Goal: Entertainment & Leisure: Browse casually

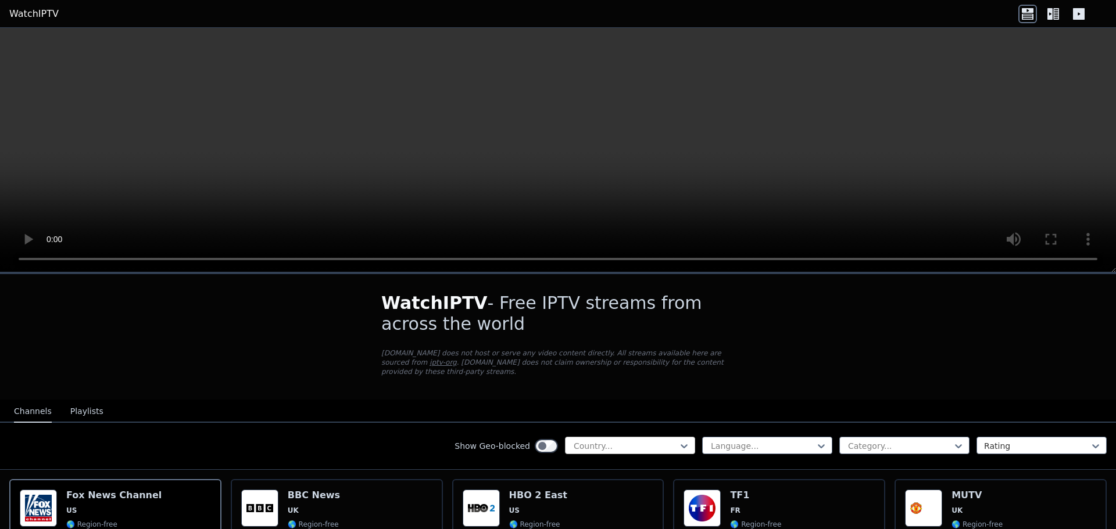
click at [600, 442] on div at bounding box center [625, 447] width 106 height 12
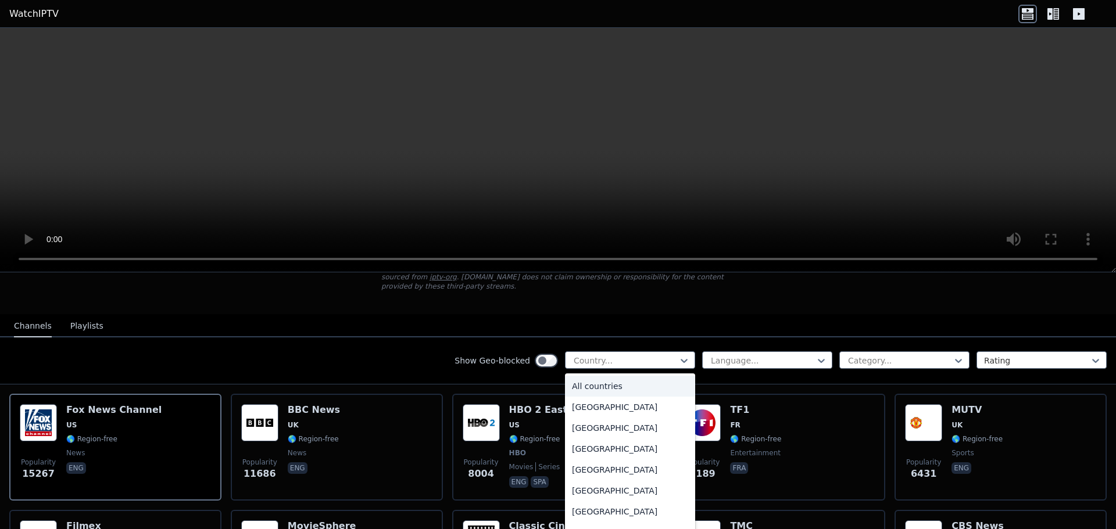
scroll to position [116, 0]
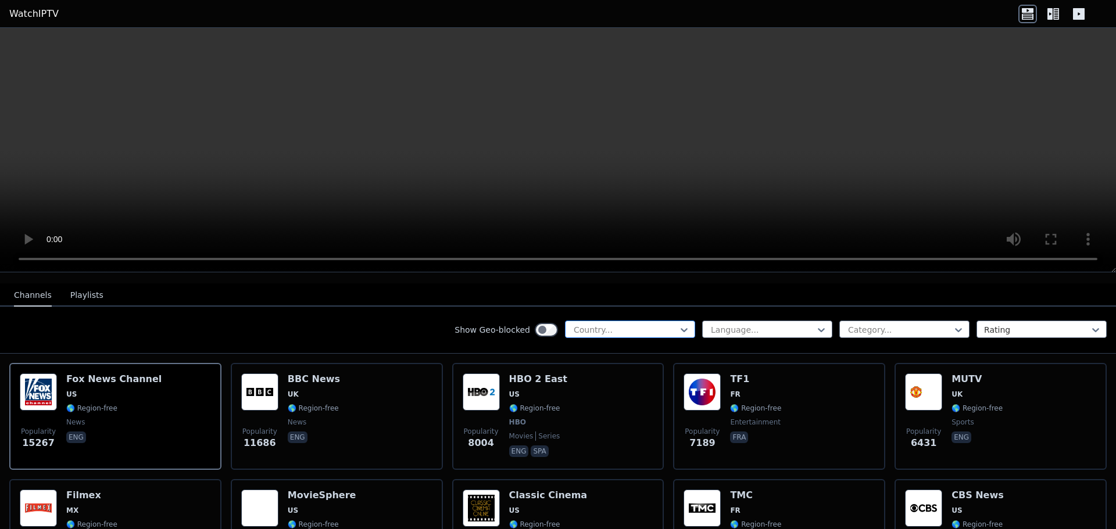
click at [600, 324] on div at bounding box center [625, 330] width 106 height 12
click at [600, 321] on div "Language..." at bounding box center [767, 329] width 130 height 17
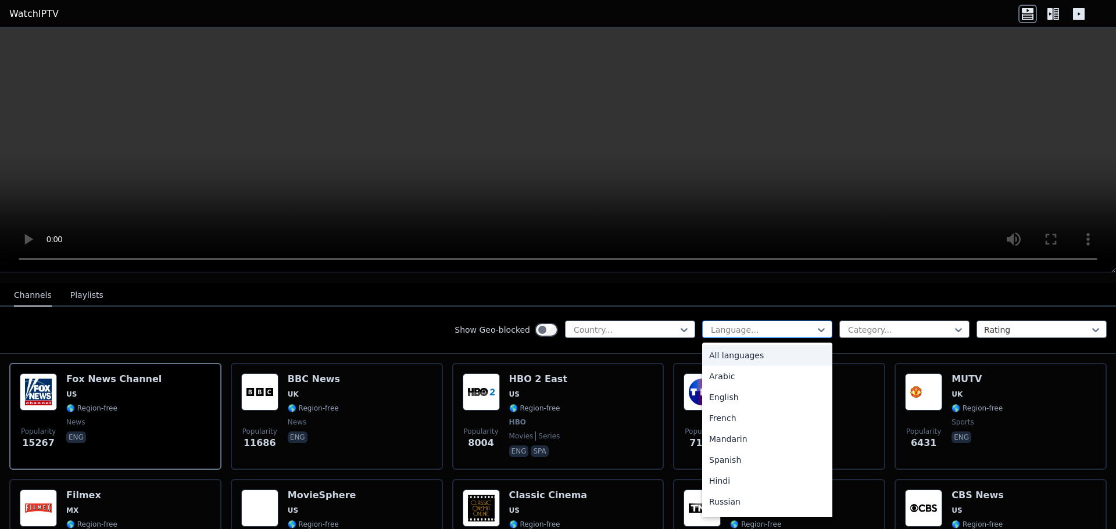
click at [600, 324] on div at bounding box center [763, 330] width 106 height 12
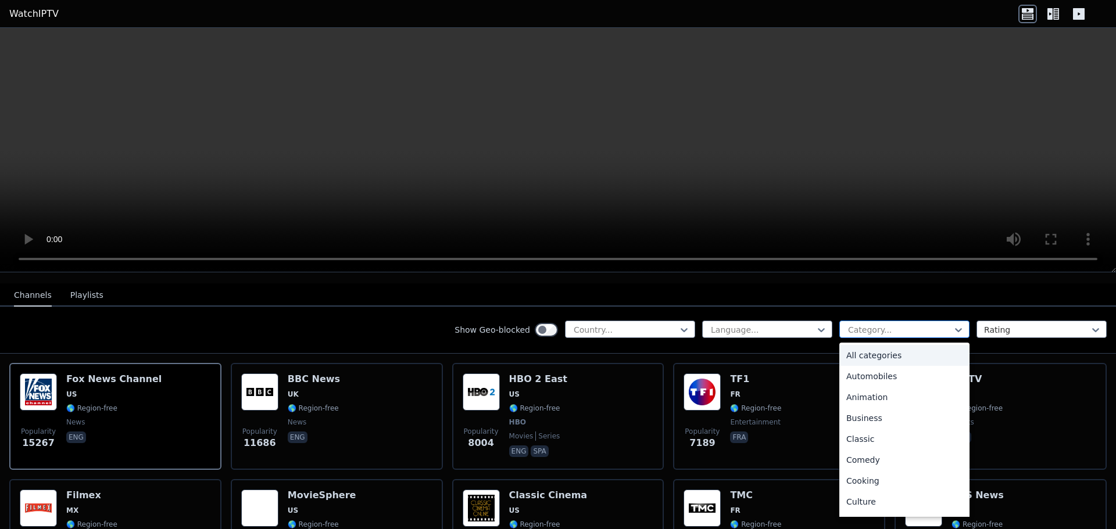
click at [600, 324] on div at bounding box center [900, 330] width 106 height 12
click at [600, 458] on div "Sports" at bounding box center [904, 462] width 130 height 21
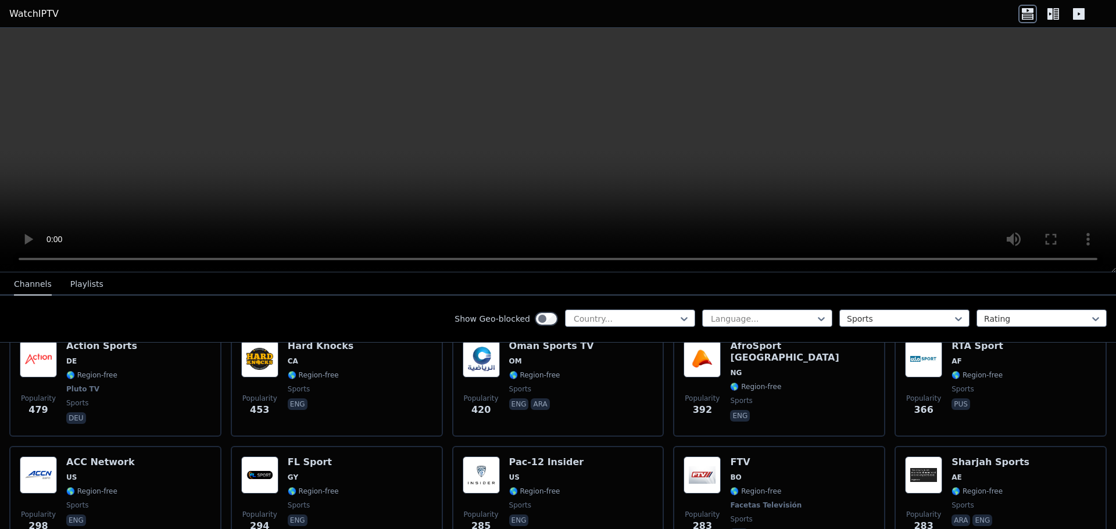
scroll to position [988, 0]
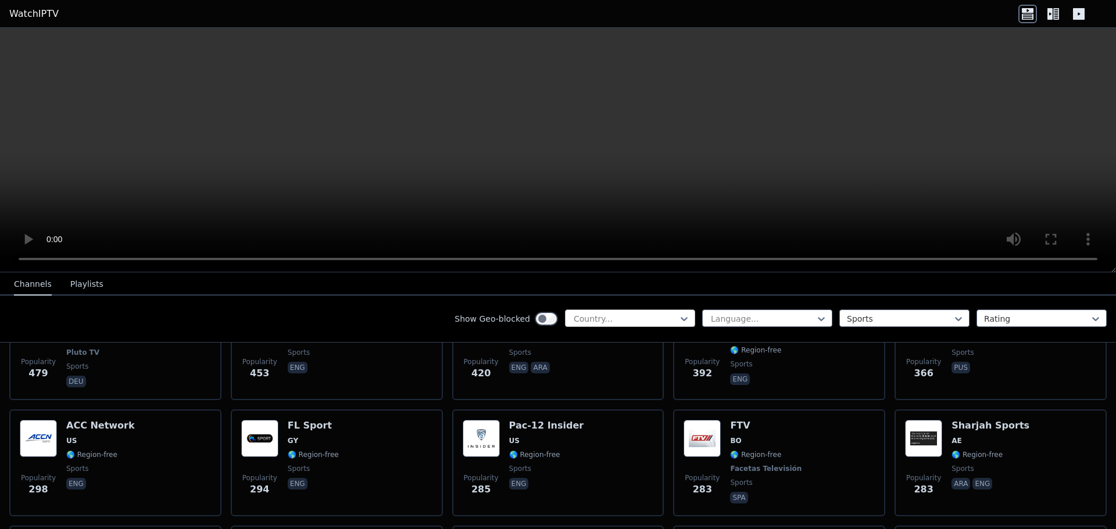
click at [600, 324] on div at bounding box center [625, 319] width 106 height 12
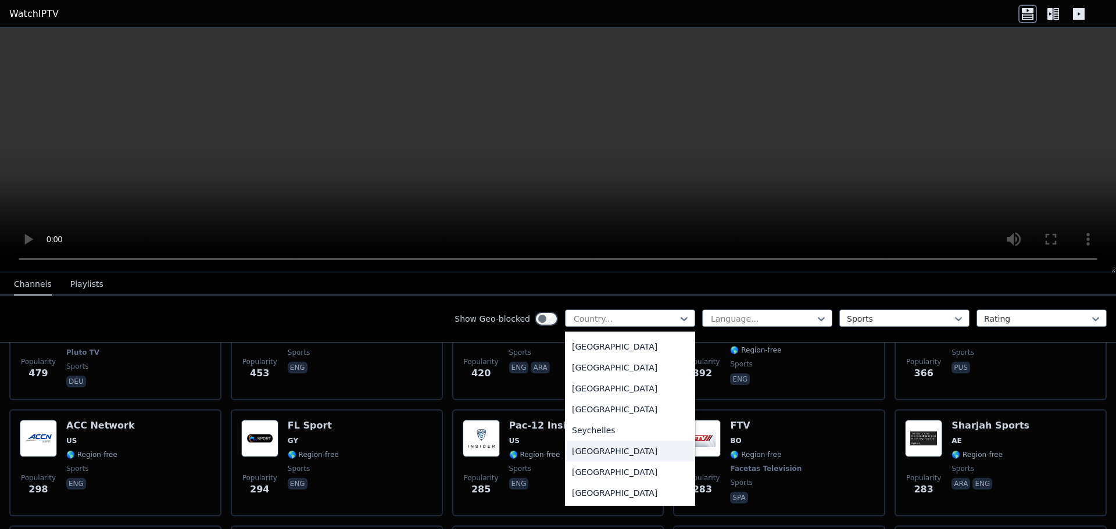
scroll to position [3371, 0]
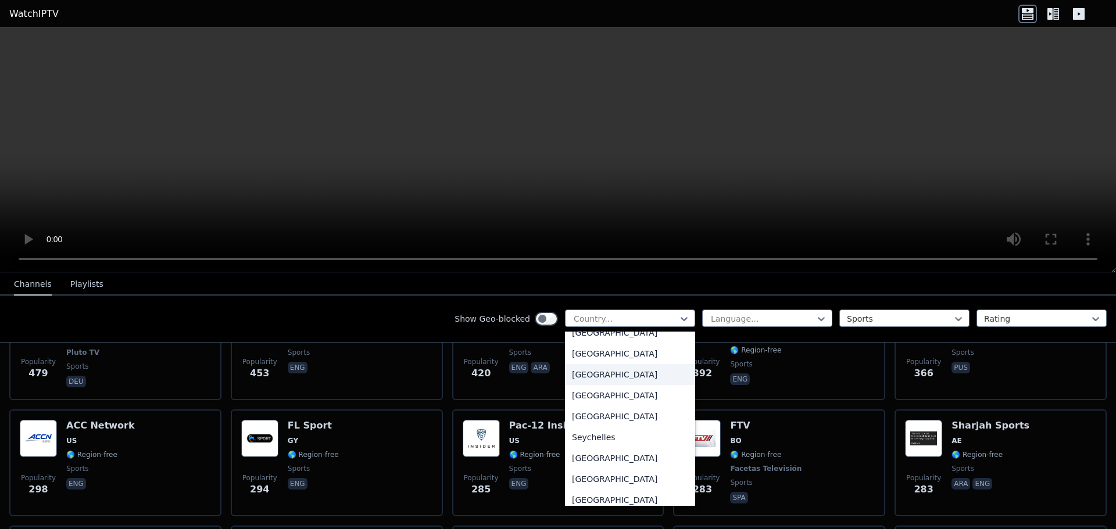
click at [600, 371] on div "[GEOGRAPHIC_DATA]" at bounding box center [630, 374] width 130 height 21
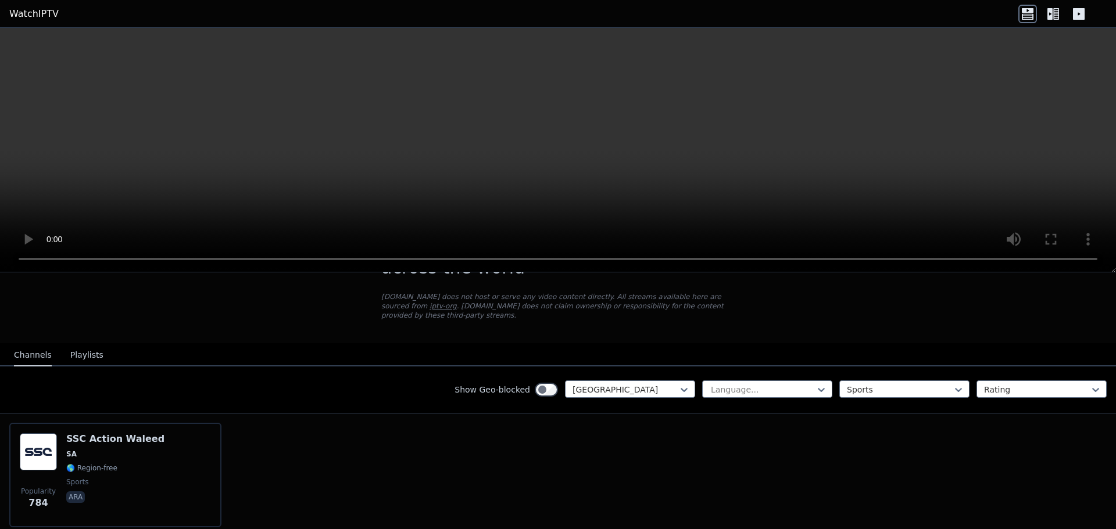
scroll to position [94, 0]
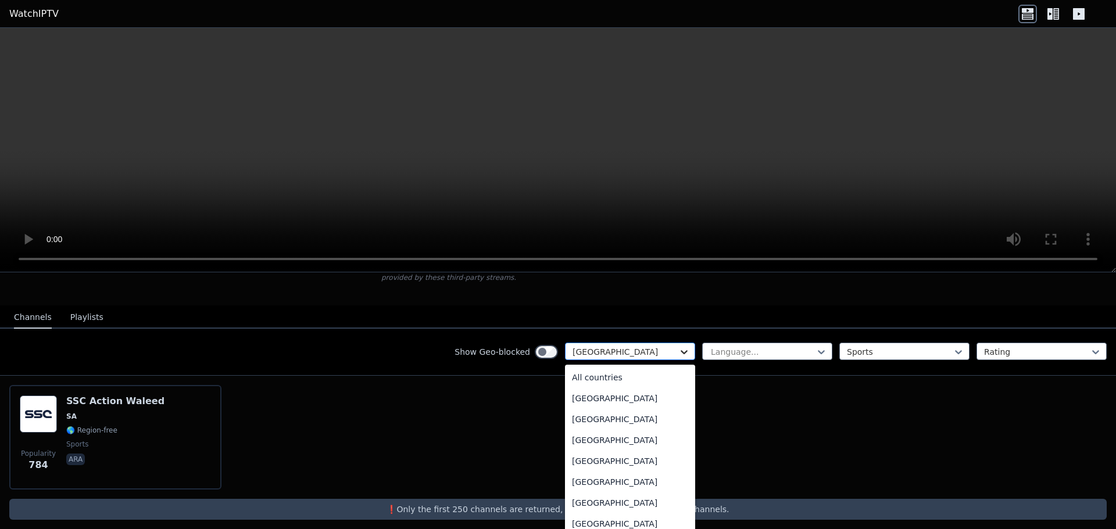
click at [600, 348] on icon at bounding box center [684, 352] width 12 height 12
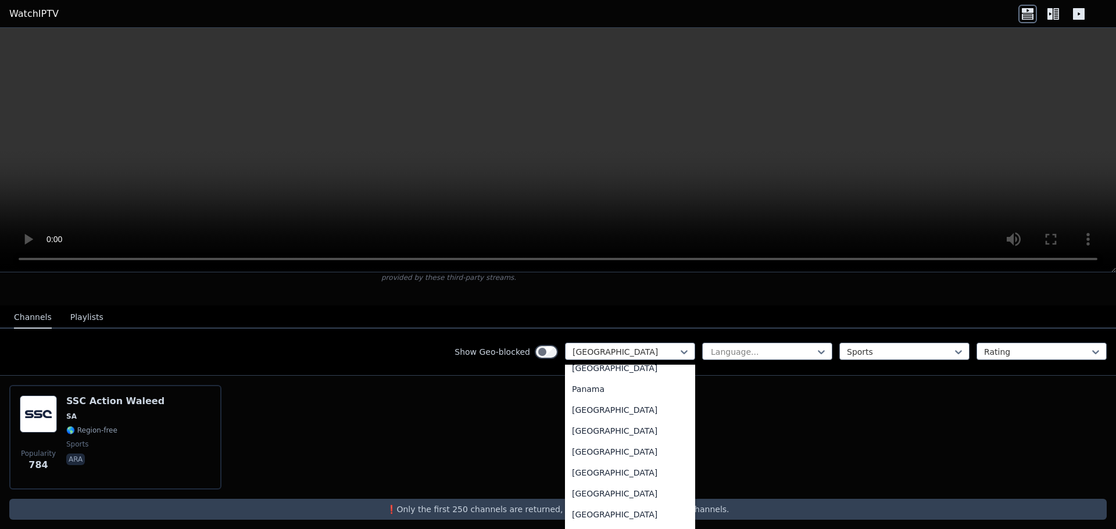
scroll to position [3053, 0]
click at [591, 489] on div "Qatar" at bounding box center [630, 495] width 130 height 21
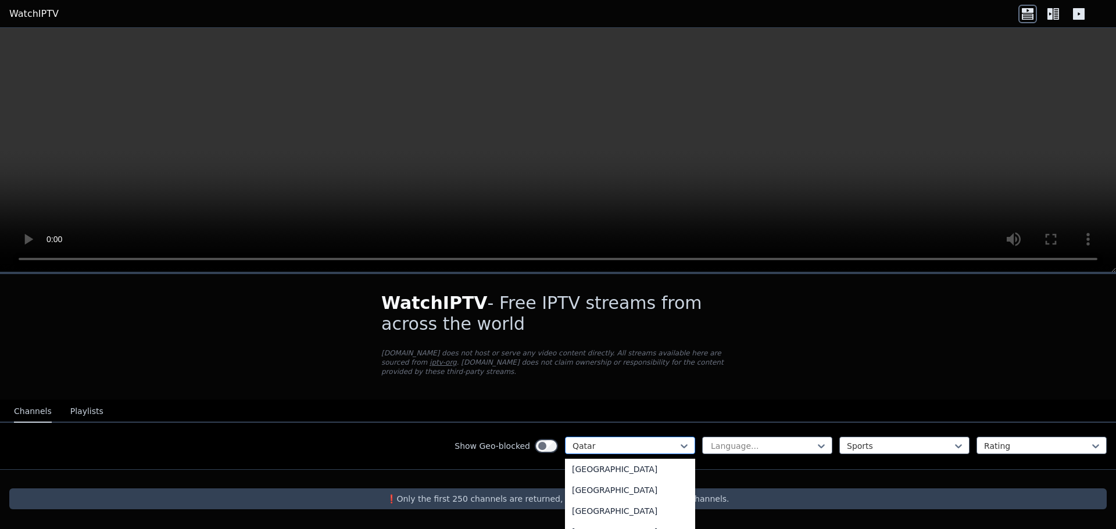
drag, startPoint x: 611, startPoint y: 435, endPoint x: 606, endPoint y: 442, distance: 7.9
click at [600, 441] on div at bounding box center [625, 447] width 106 height 12
click at [588, 461] on div "All countries" at bounding box center [630, 471] width 130 height 21
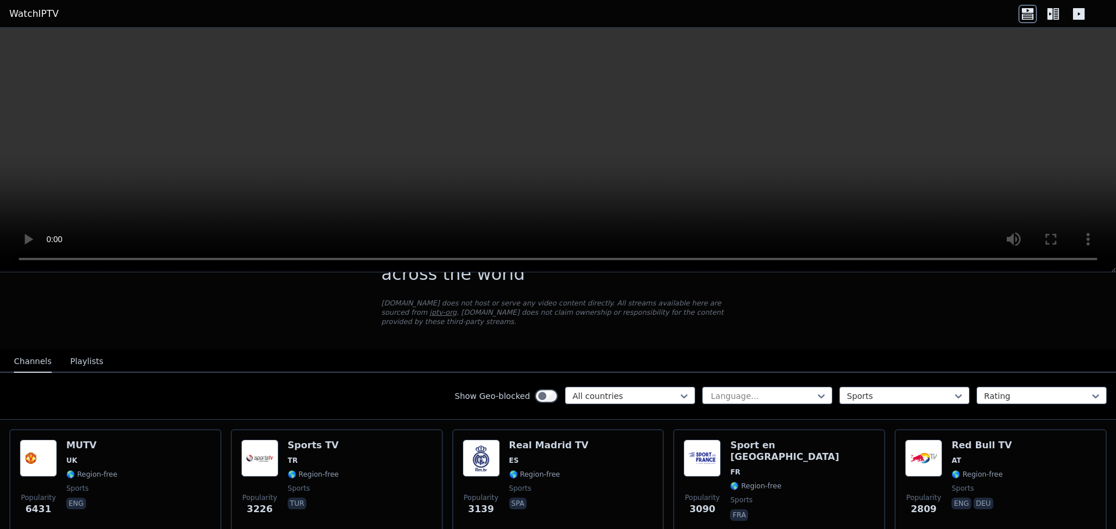
scroll to position [58, 0]
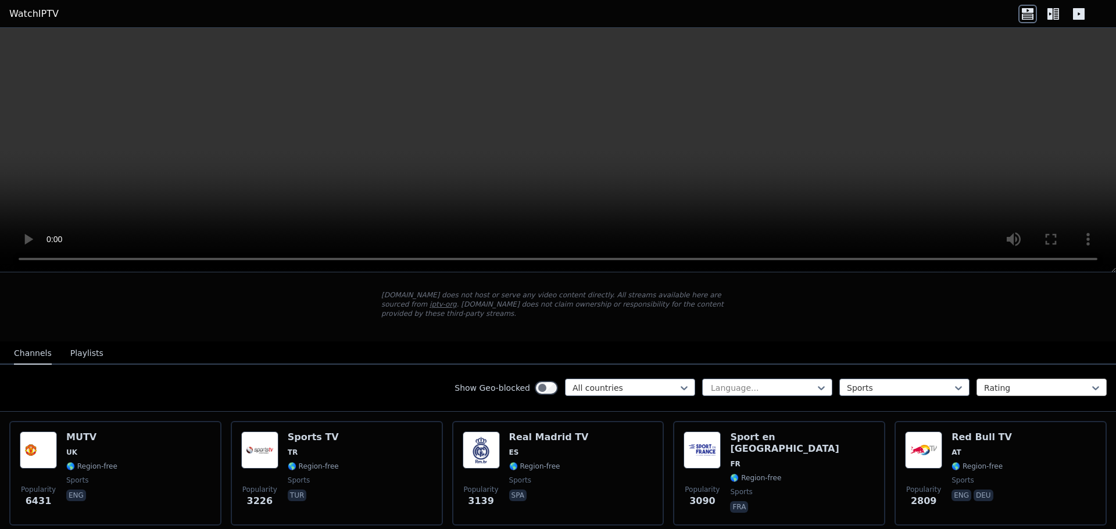
click at [600, 379] on div "Rating" at bounding box center [1041, 387] width 130 height 17
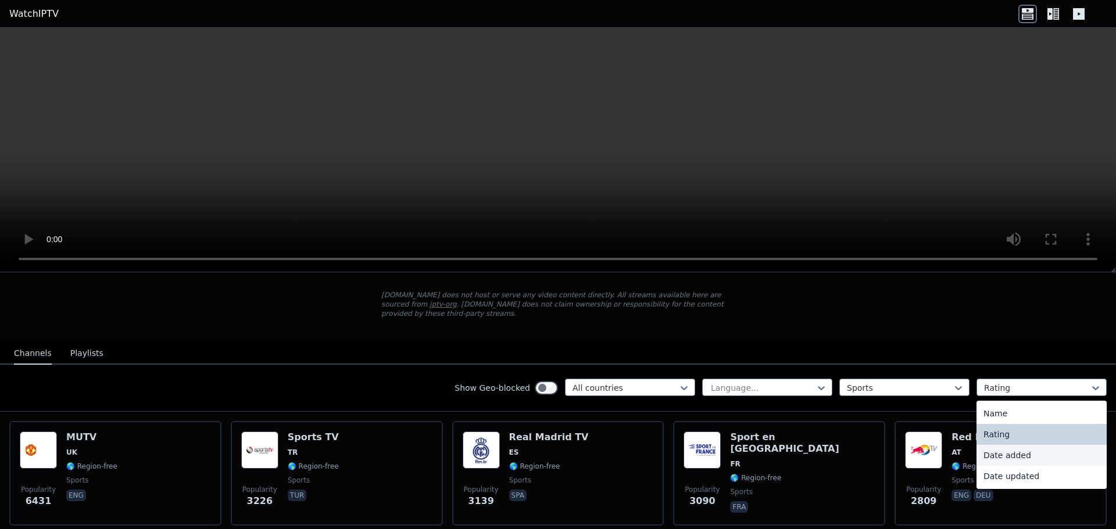
click at [600, 449] on div "Date added" at bounding box center [1041, 455] width 130 height 21
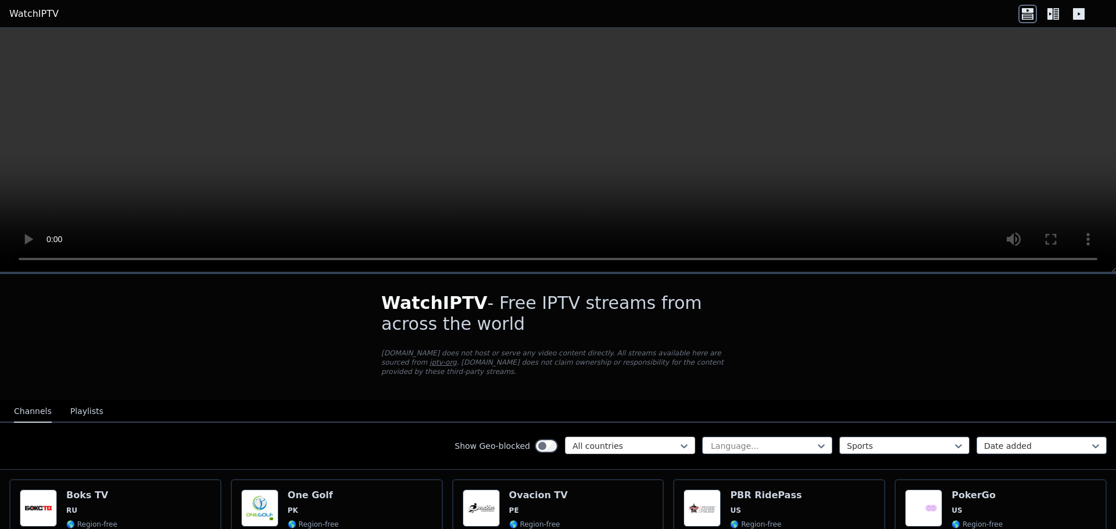
click at [600, 441] on div at bounding box center [625, 447] width 106 height 12
click at [600, 444] on div "Language..." at bounding box center [767, 445] width 130 height 17
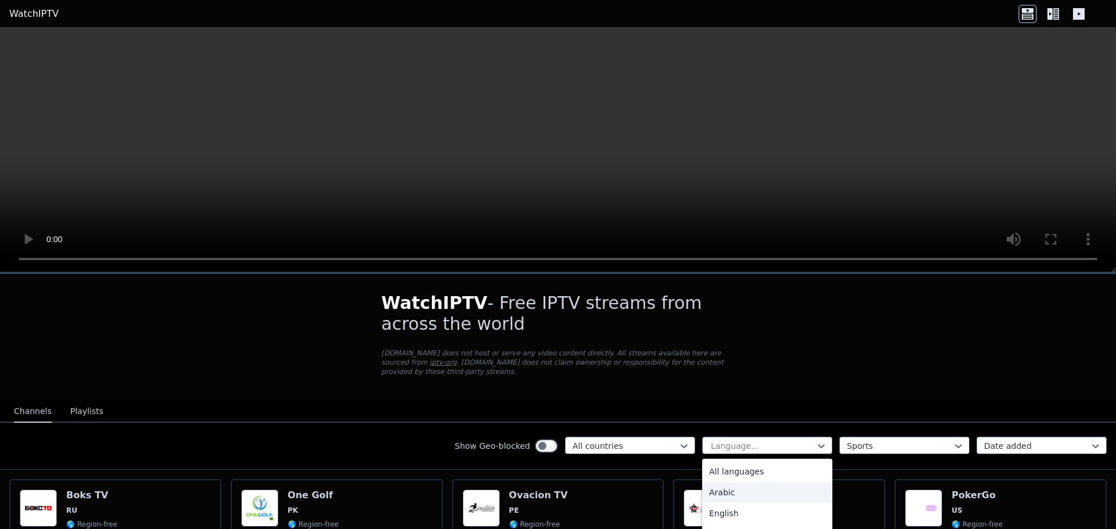
click at [600, 482] on div "Arabic" at bounding box center [767, 492] width 130 height 21
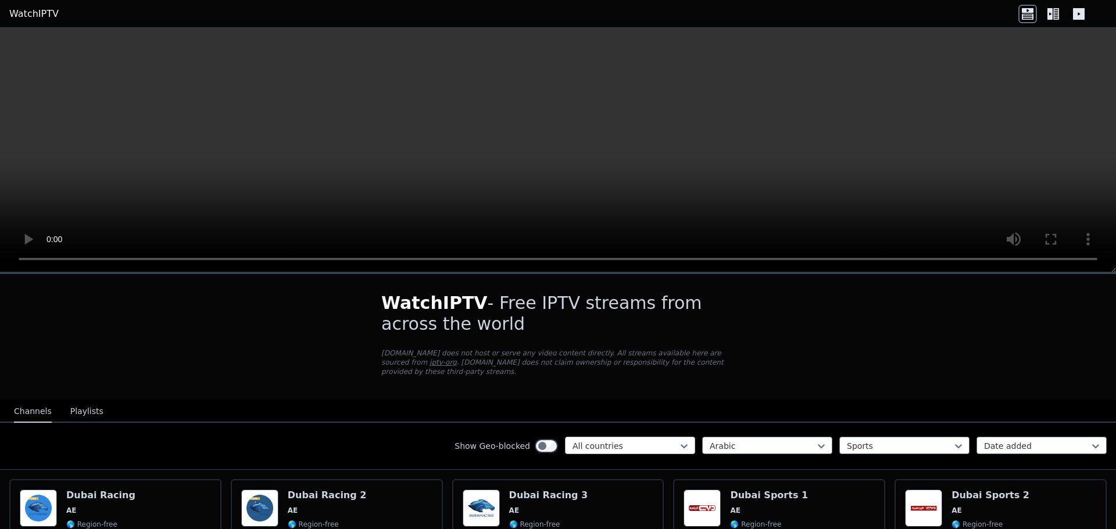
click at [600, 441] on div at bounding box center [625, 447] width 106 height 12
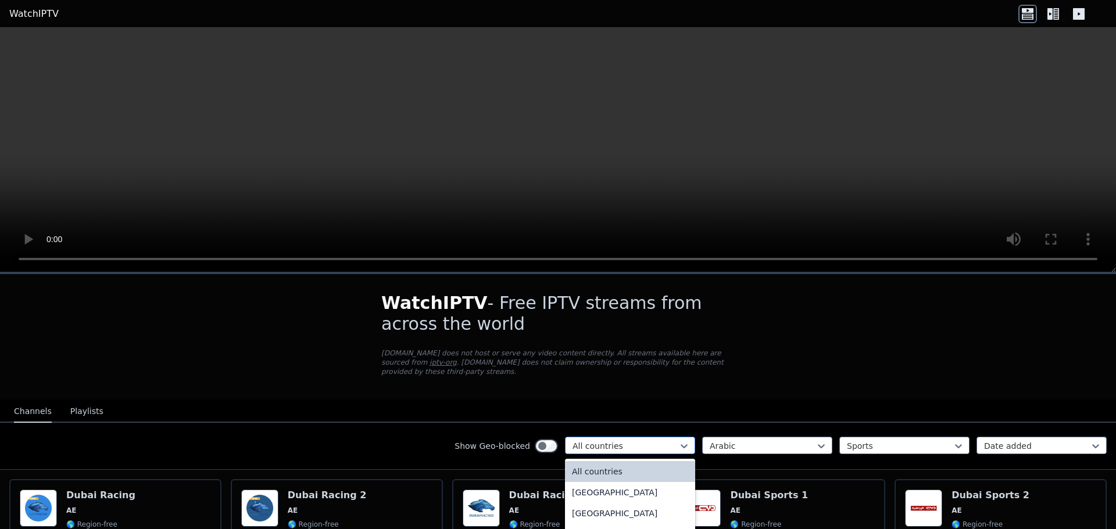
click at [600, 441] on div at bounding box center [625, 447] width 106 height 12
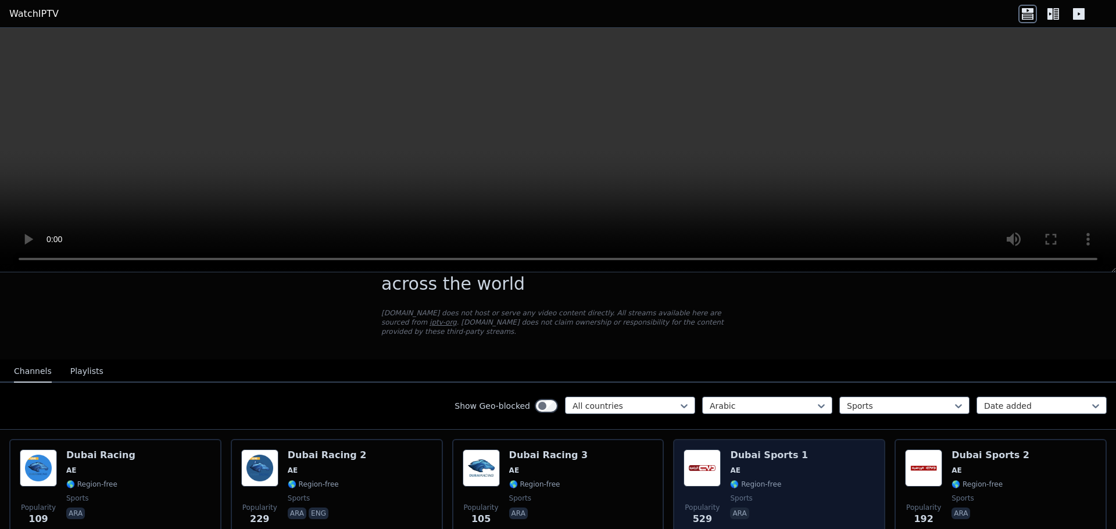
scroll to position [31, 0]
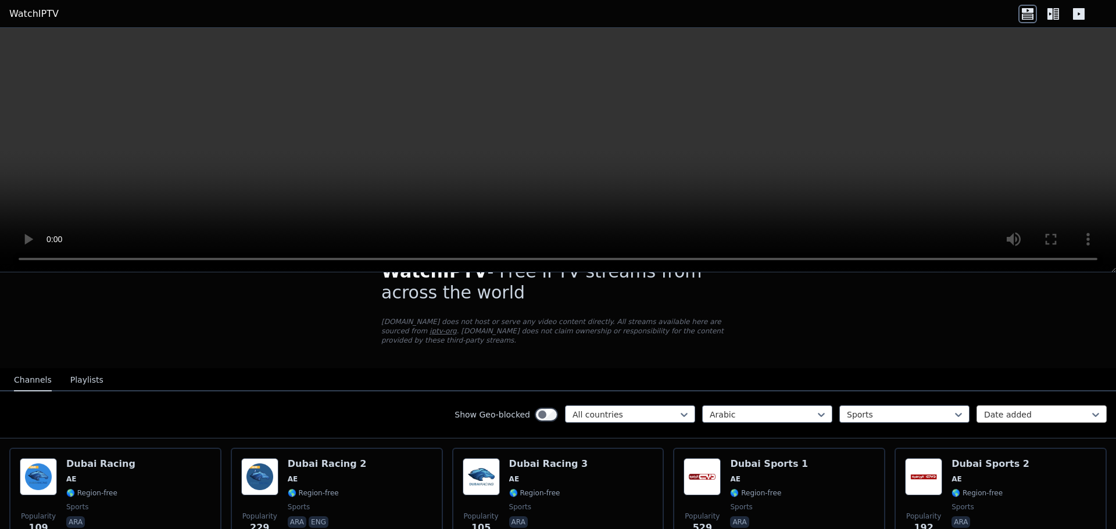
click at [600, 409] on div at bounding box center [1037, 415] width 106 height 12
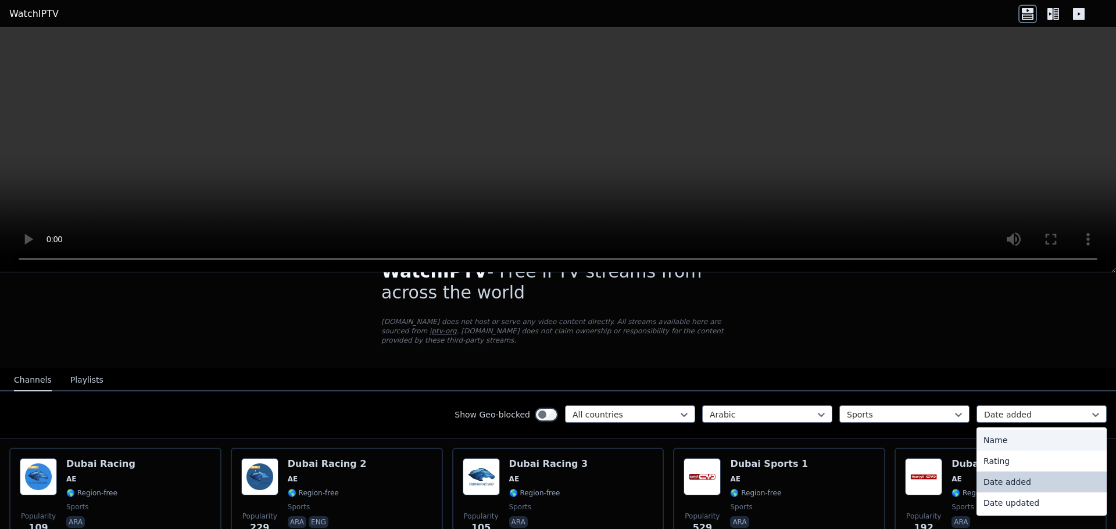
click at [600, 434] on div "Name" at bounding box center [1041, 440] width 130 height 21
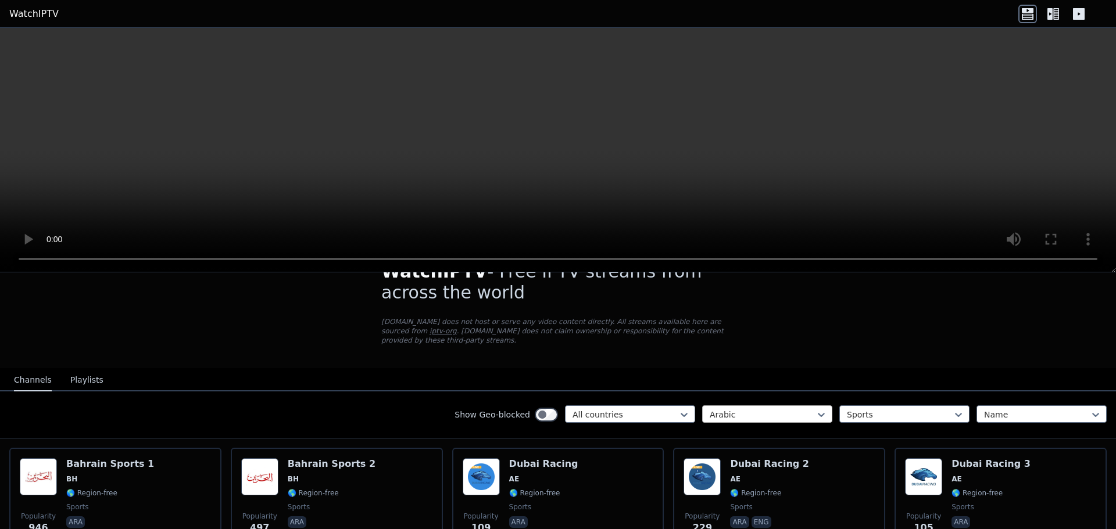
click at [600, 409] on div at bounding box center [763, 415] width 106 height 12
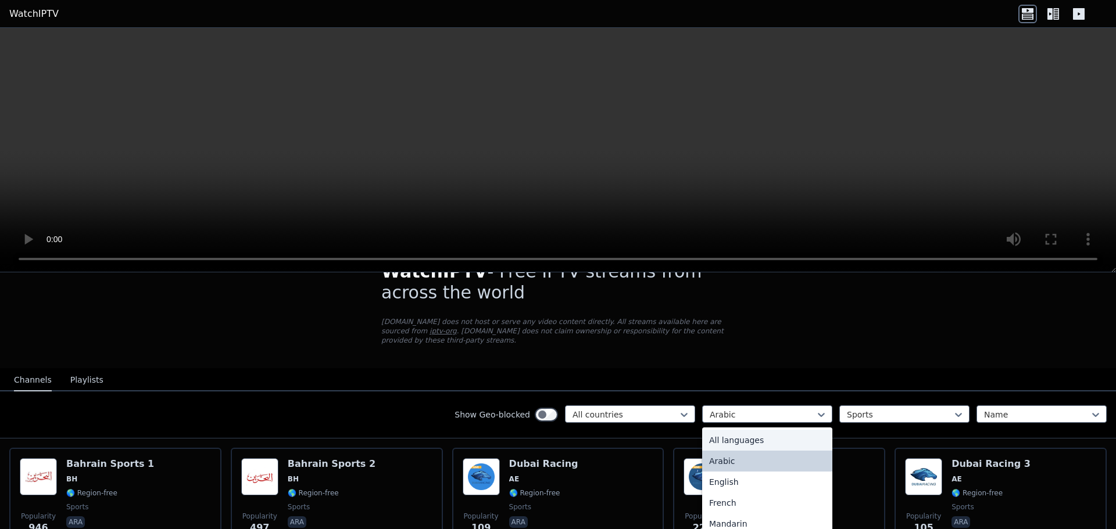
click at [600, 430] on div "All languages" at bounding box center [767, 440] width 130 height 21
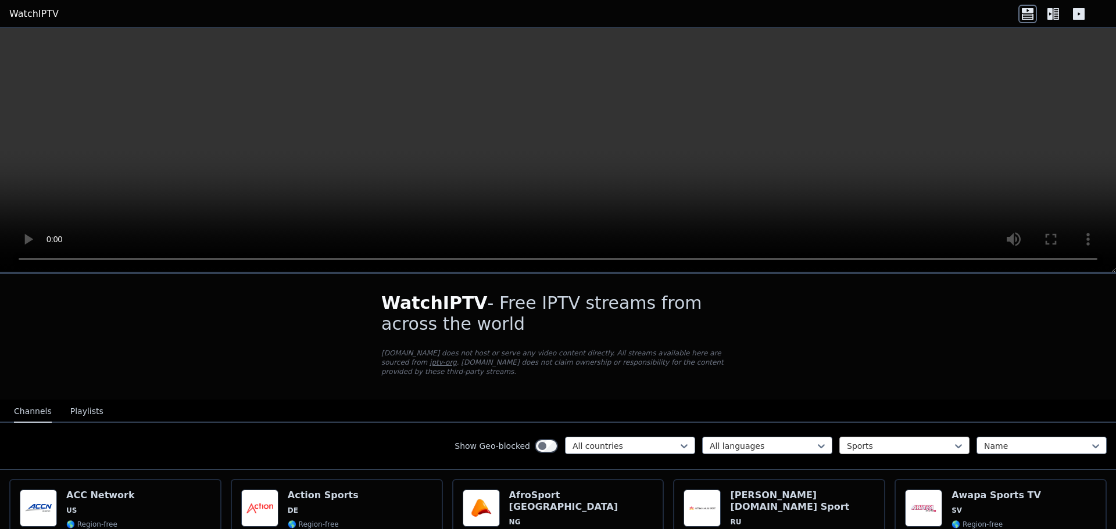
click at [600, 443] on div "Sports" at bounding box center [904, 445] width 130 height 17
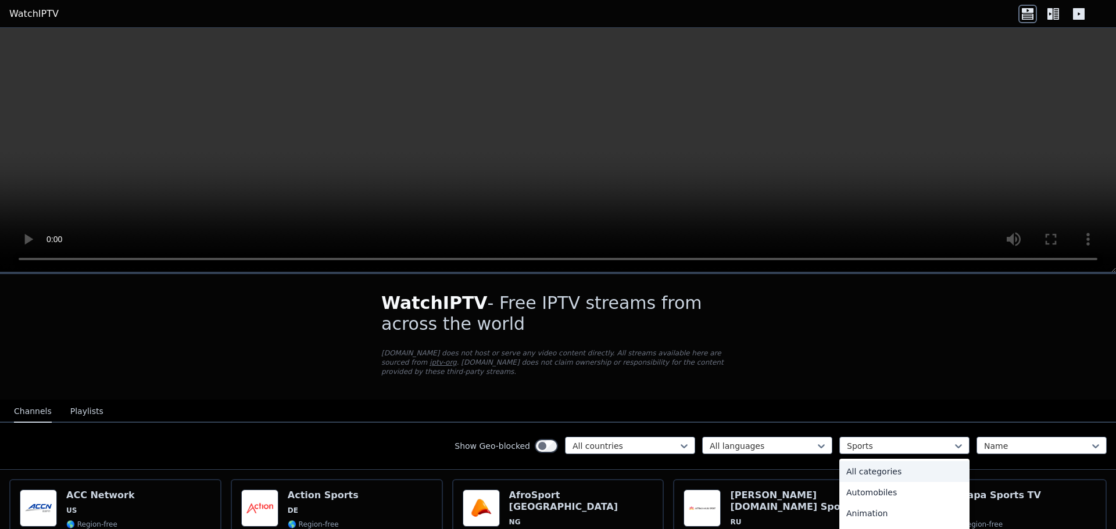
click at [600, 469] on div "All categories" at bounding box center [904, 471] width 130 height 21
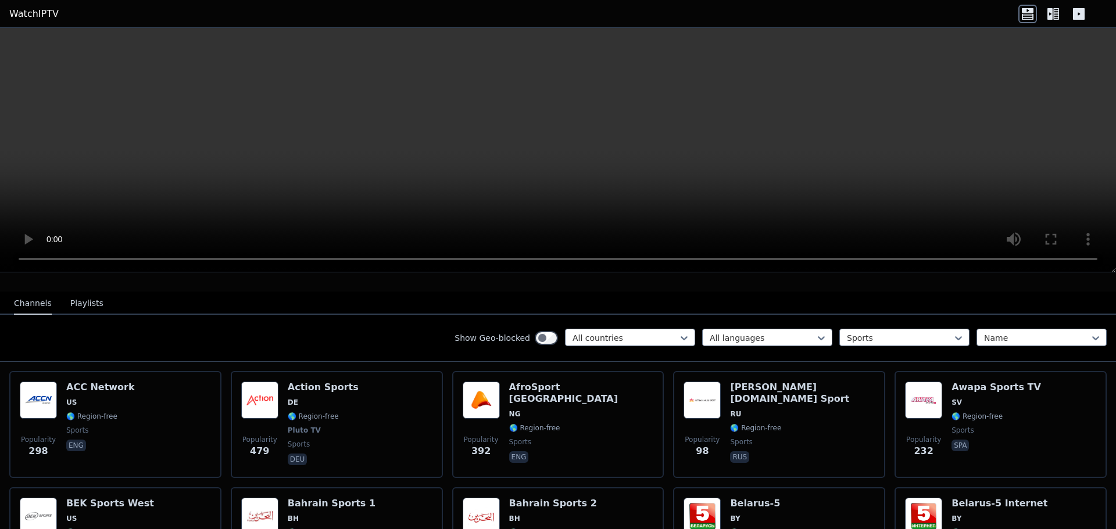
scroll to position [116, 0]
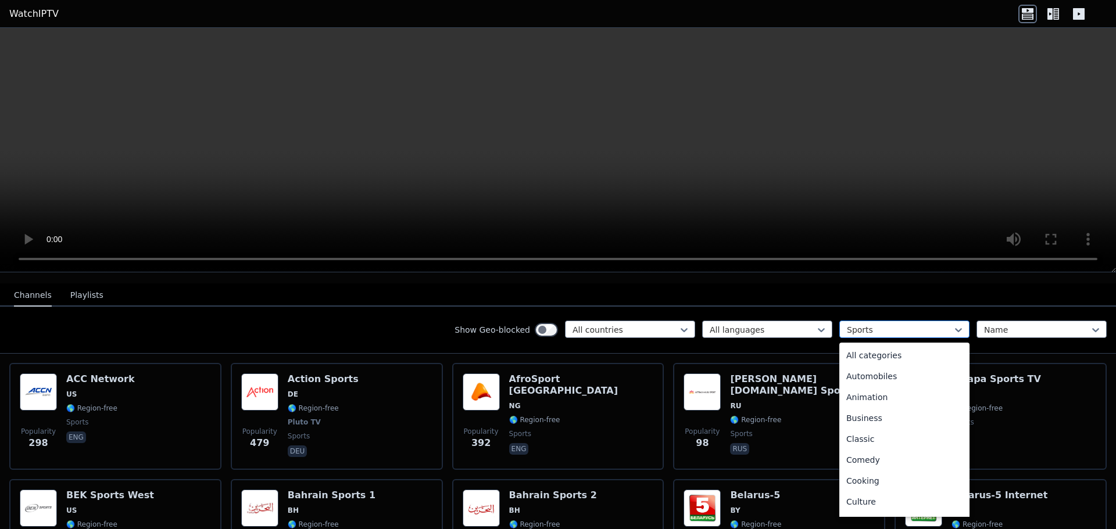
click at [600, 324] on div at bounding box center [900, 330] width 106 height 12
click at [600, 400] on div "Comedy" at bounding box center [904, 402] width 130 height 21
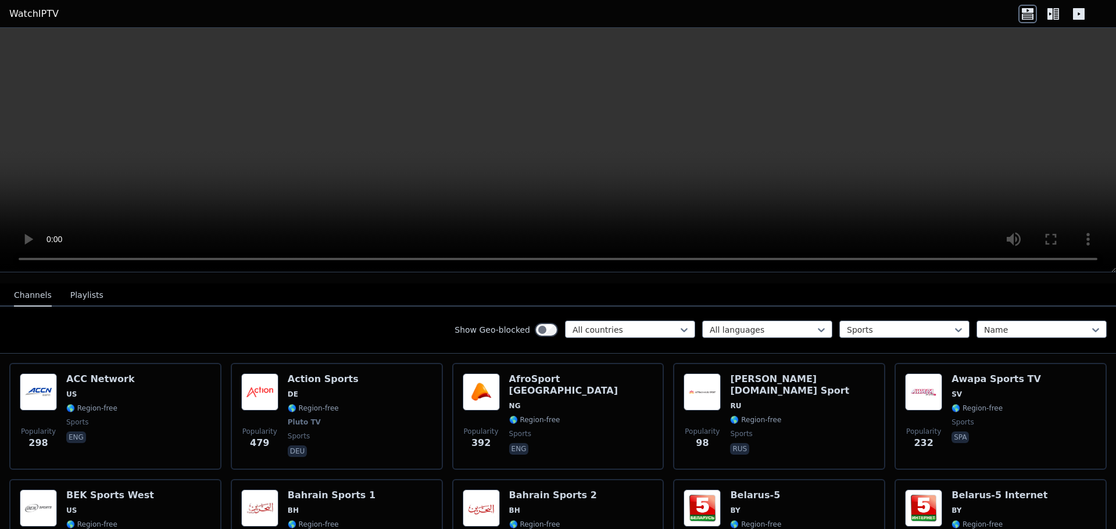
click at [415, 327] on div "Show Geo-blocked All countries All languages Sports Name" at bounding box center [558, 330] width 1116 height 47
click at [600, 324] on div at bounding box center [900, 330] width 106 height 12
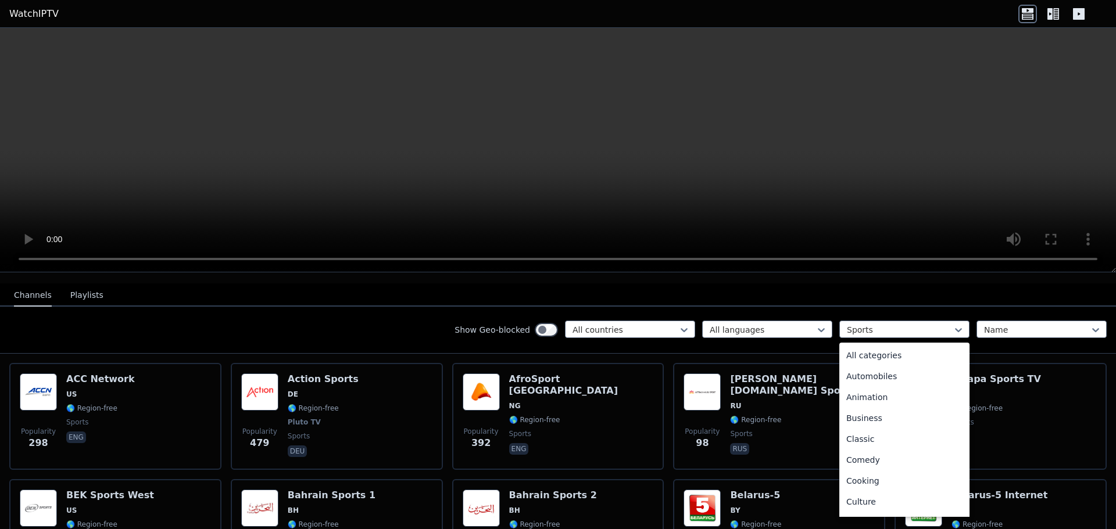
scroll to position [358, 0]
click at [600, 364] on div "Outdoor" at bounding box center [904, 374] width 130 height 21
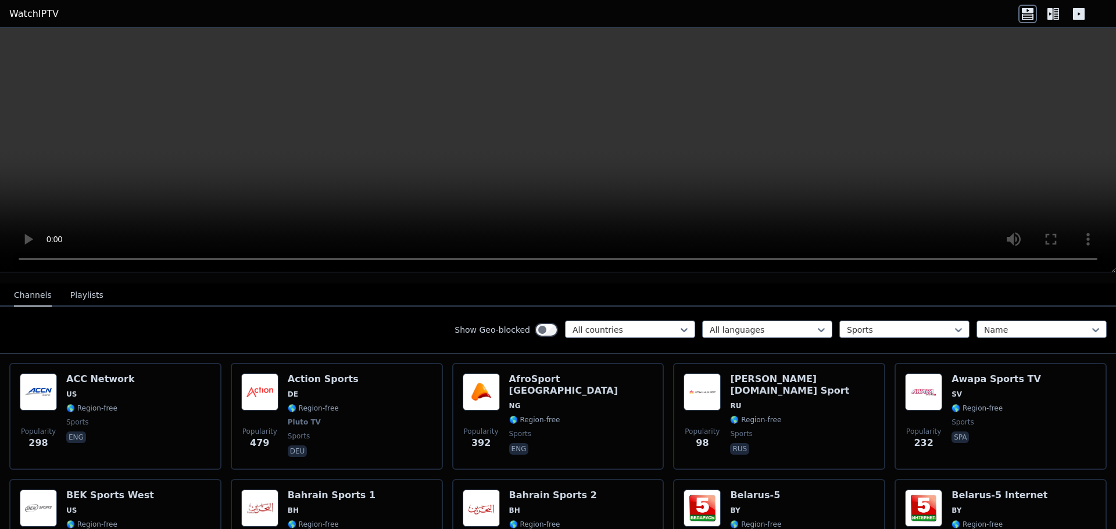
click at [600, 329] on div "All languages option Outdoor, selected. Sports Name" at bounding box center [904, 330] width 404 height 19
click at [600, 324] on div at bounding box center [900, 330] width 106 height 12
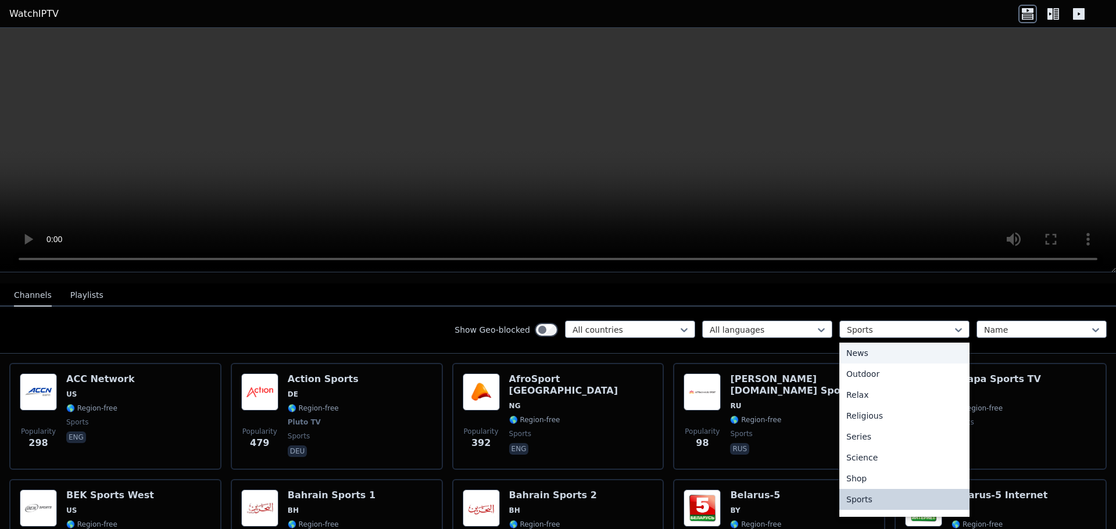
click at [600, 350] on div "News" at bounding box center [904, 353] width 130 height 21
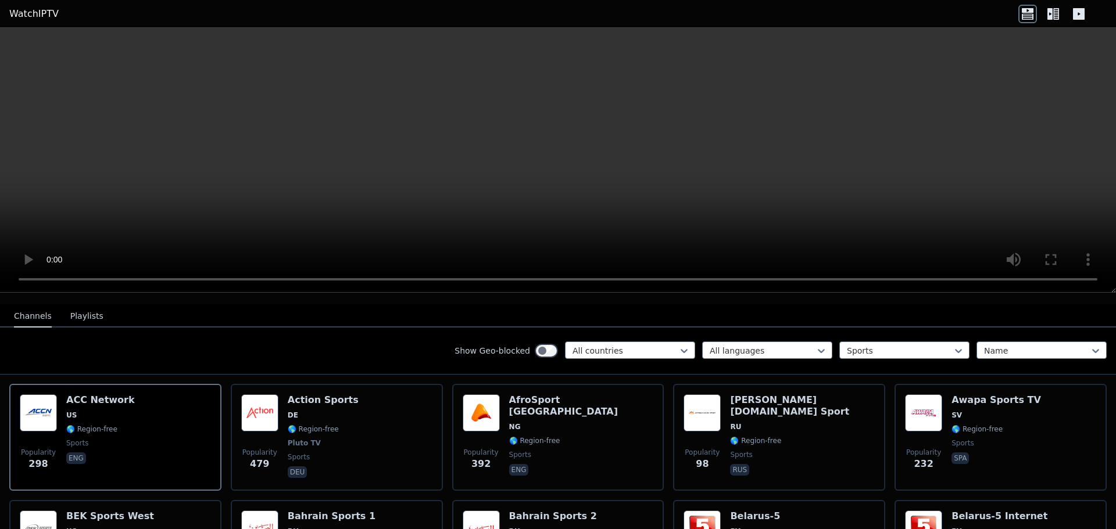
scroll to position [116, 0]
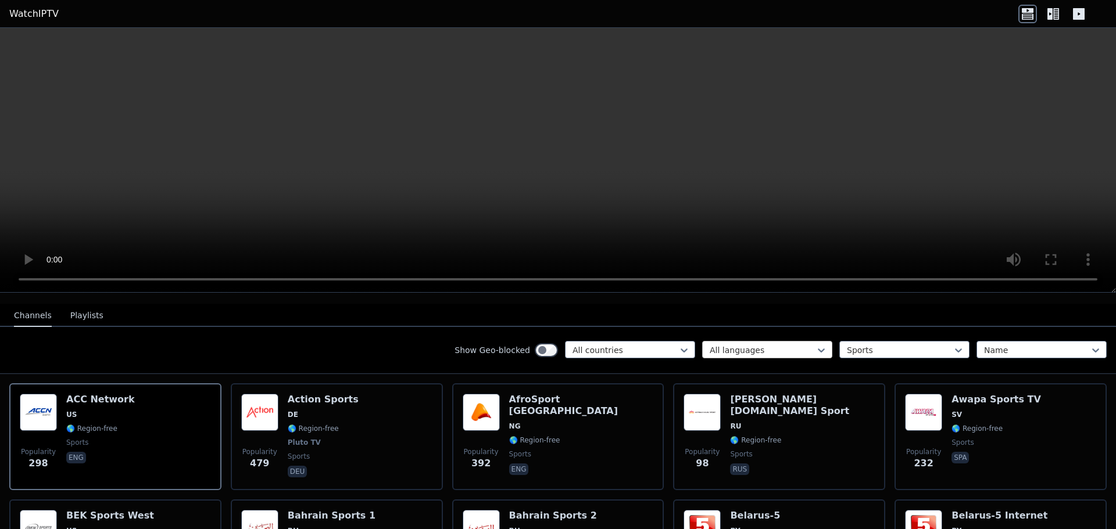
click at [783, 346] on div at bounding box center [763, 351] width 106 height 12
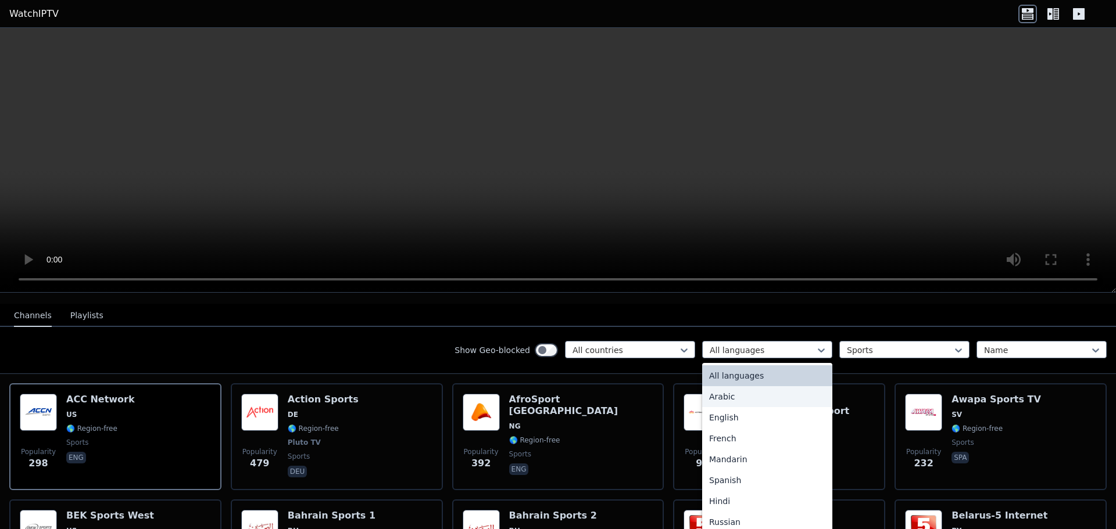
click at [743, 387] on div "Arabic" at bounding box center [767, 396] width 130 height 21
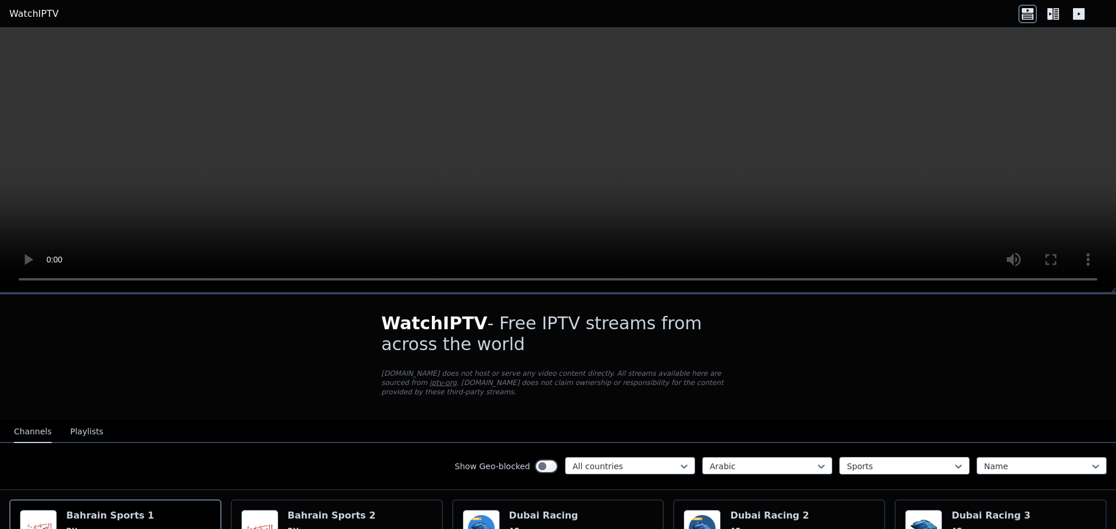
click at [858, 463] on div "Sports" at bounding box center [904, 465] width 130 height 17
click at [861, 482] on div "All categories" at bounding box center [904, 492] width 130 height 21
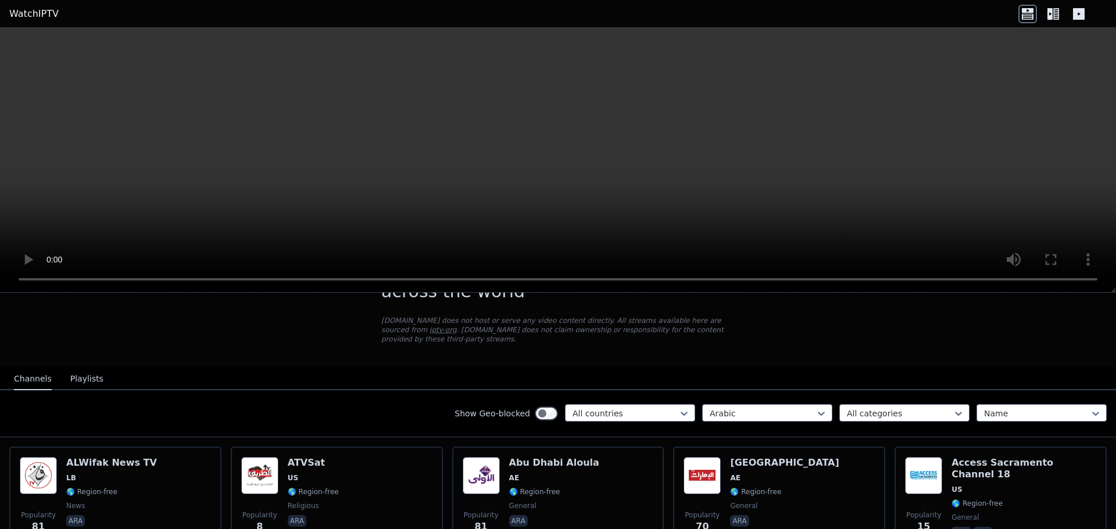
scroll to position [58, 0]
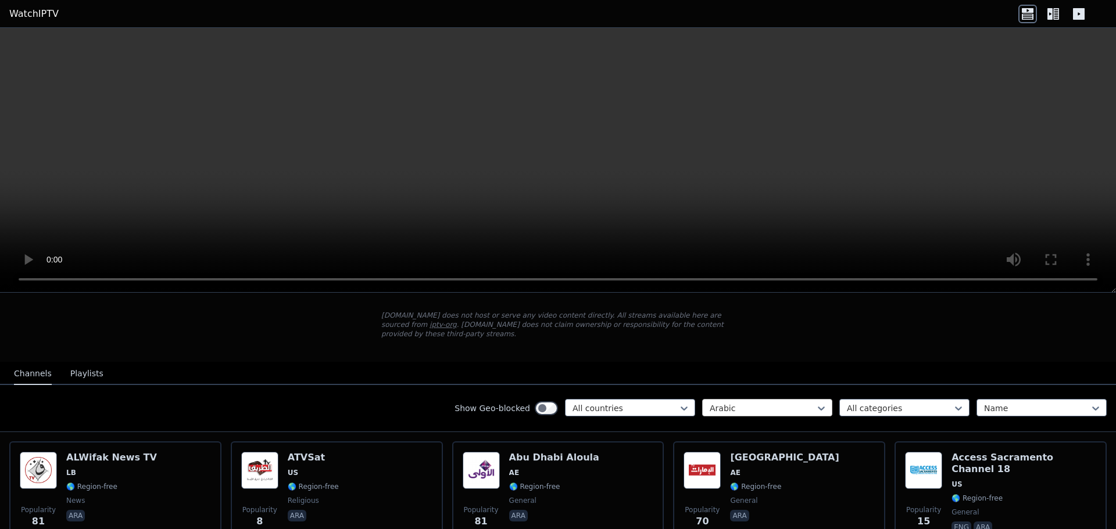
click at [767, 403] on div at bounding box center [763, 409] width 106 height 12
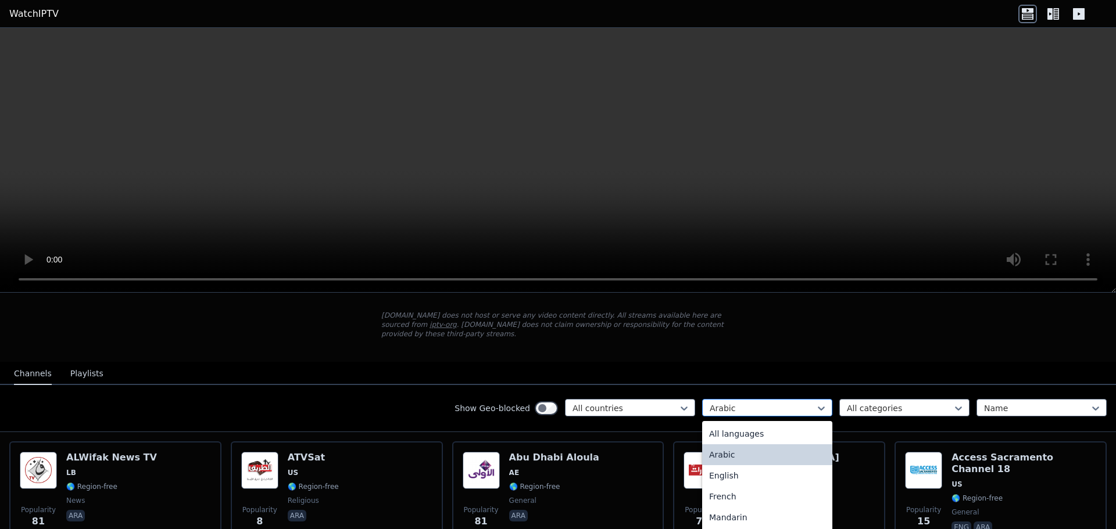
click at [768, 403] on div at bounding box center [763, 409] width 106 height 12
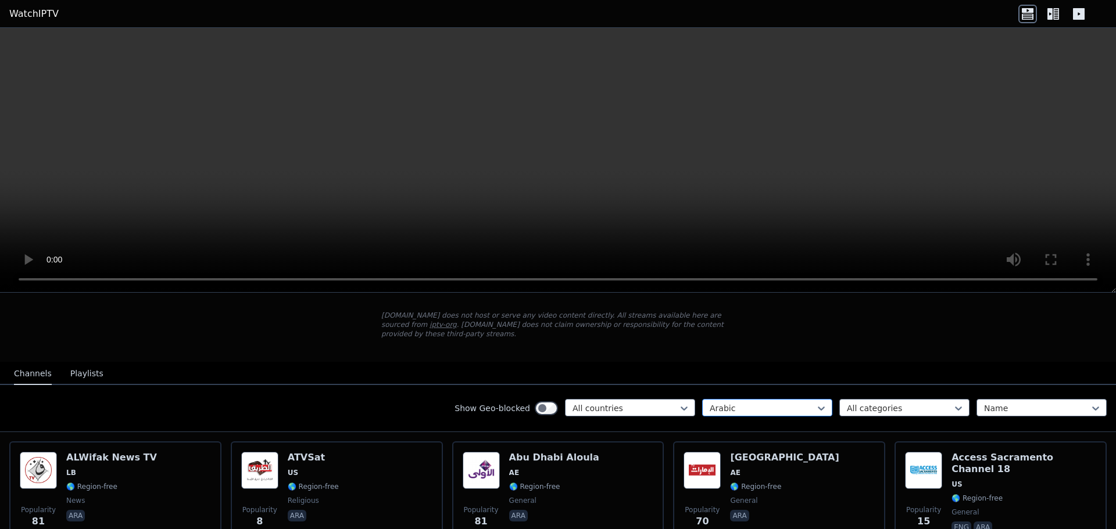
click at [768, 403] on div at bounding box center [763, 409] width 106 height 12
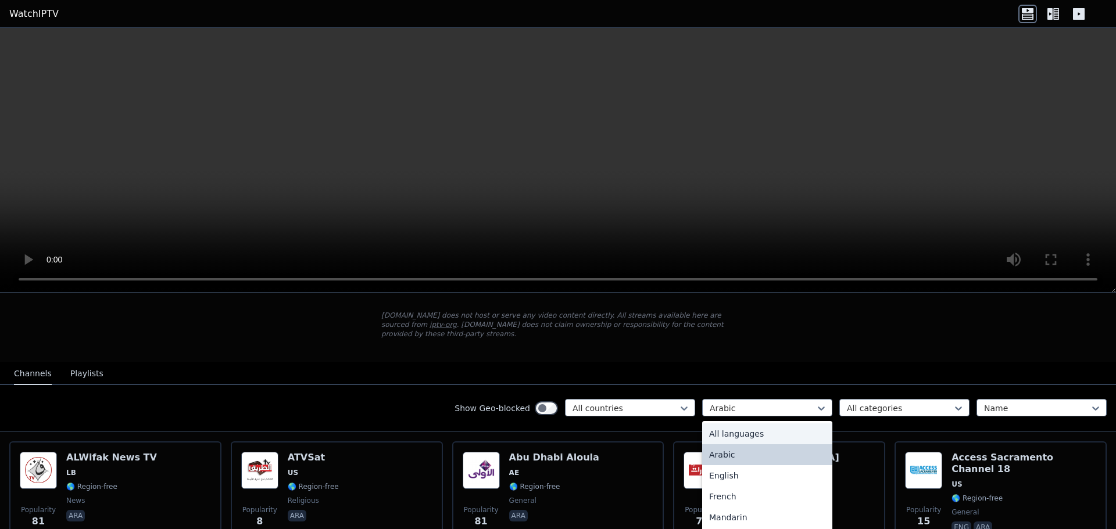
click at [757, 424] on div "All languages" at bounding box center [767, 434] width 130 height 21
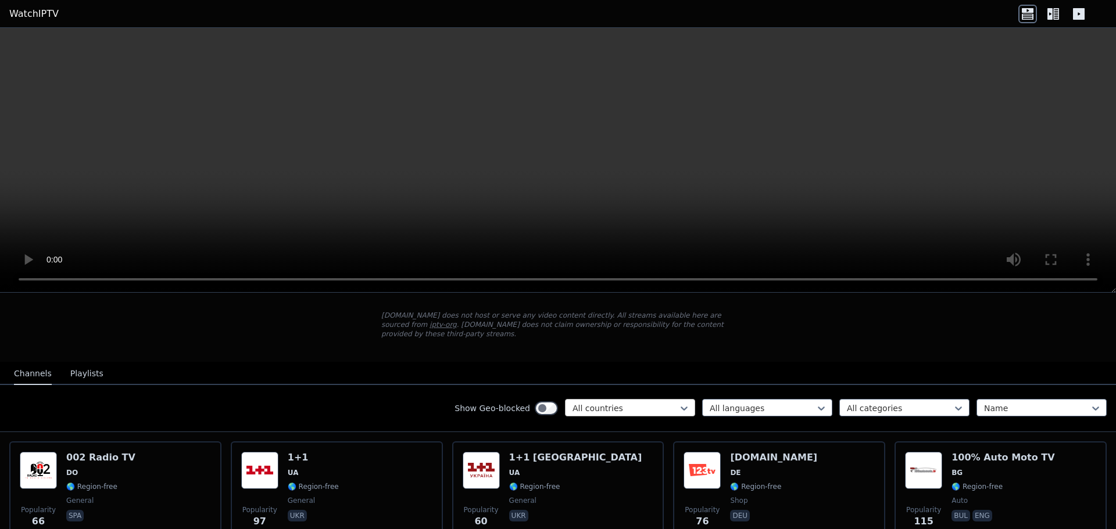
click at [637, 403] on div at bounding box center [625, 409] width 106 height 12
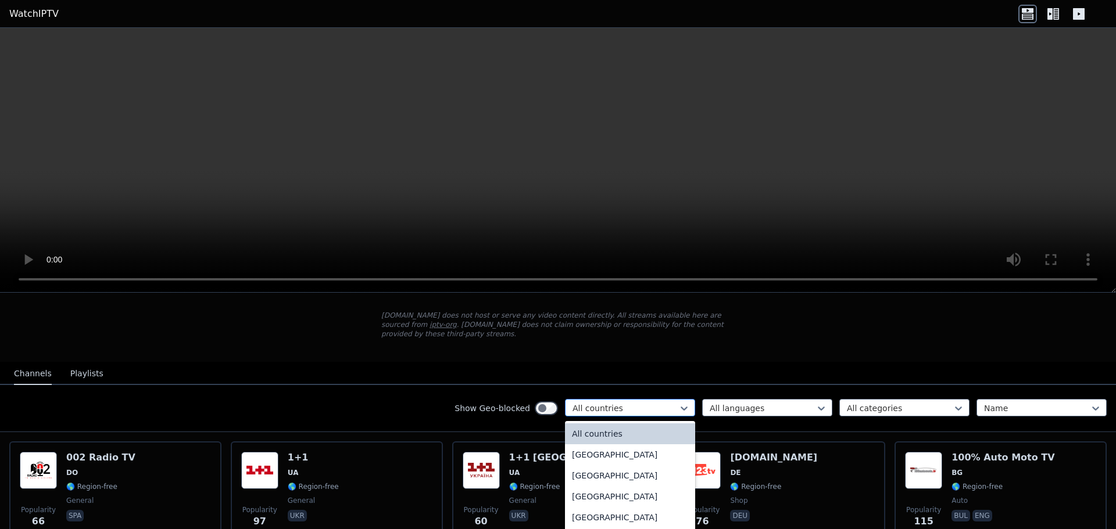
click at [639, 403] on div at bounding box center [625, 409] width 106 height 12
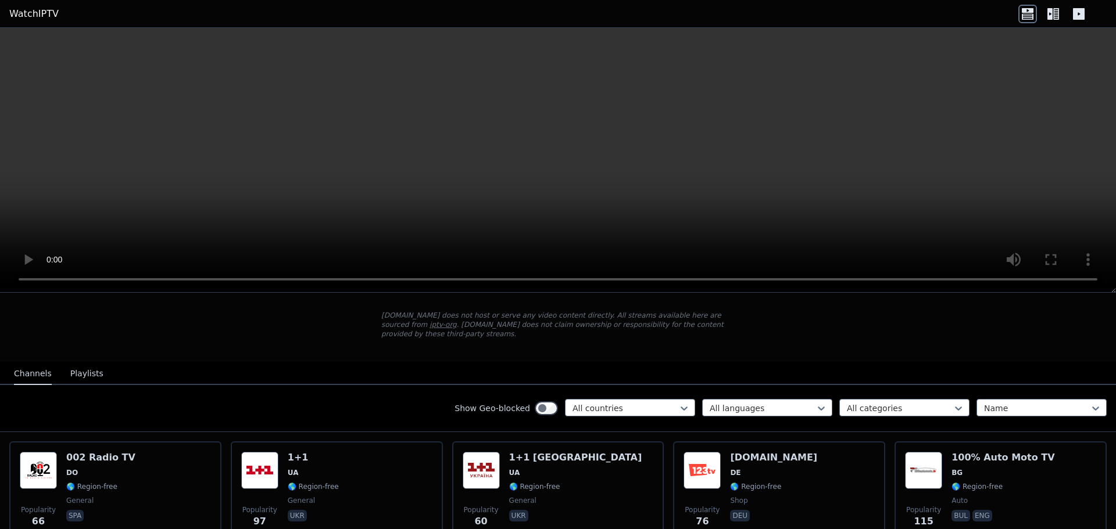
click at [928, 410] on div "Show Geo-blocked All countries All languages All categories Name" at bounding box center [558, 408] width 1116 height 47
click at [928, 404] on div at bounding box center [900, 409] width 106 height 12
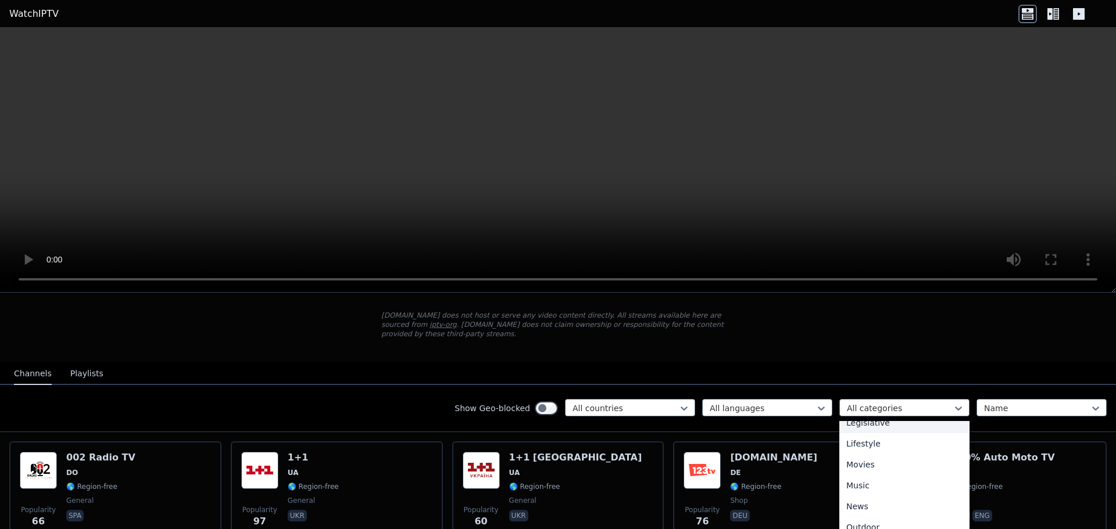
scroll to position [291, 0]
click at [866, 453] on div "Movies" at bounding box center [904, 457] width 130 height 21
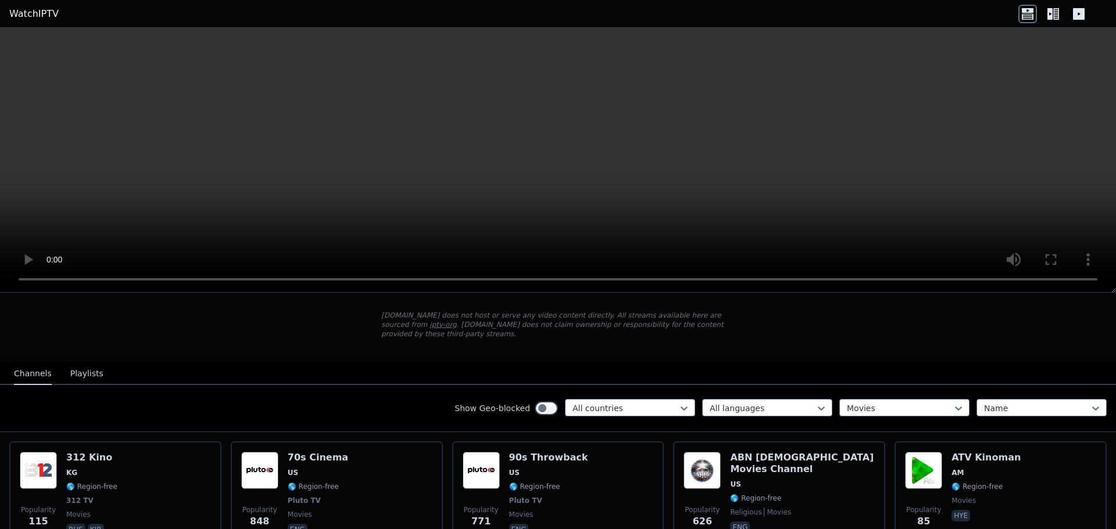
click at [1007, 403] on div at bounding box center [1037, 409] width 106 height 12
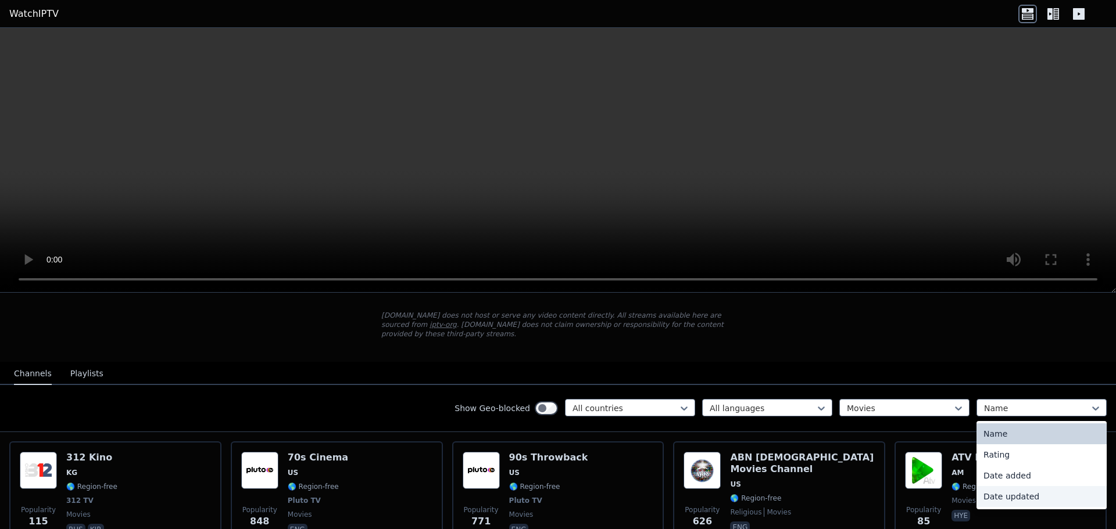
click at [1005, 488] on div "Date updated" at bounding box center [1041, 496] width 130 height 21
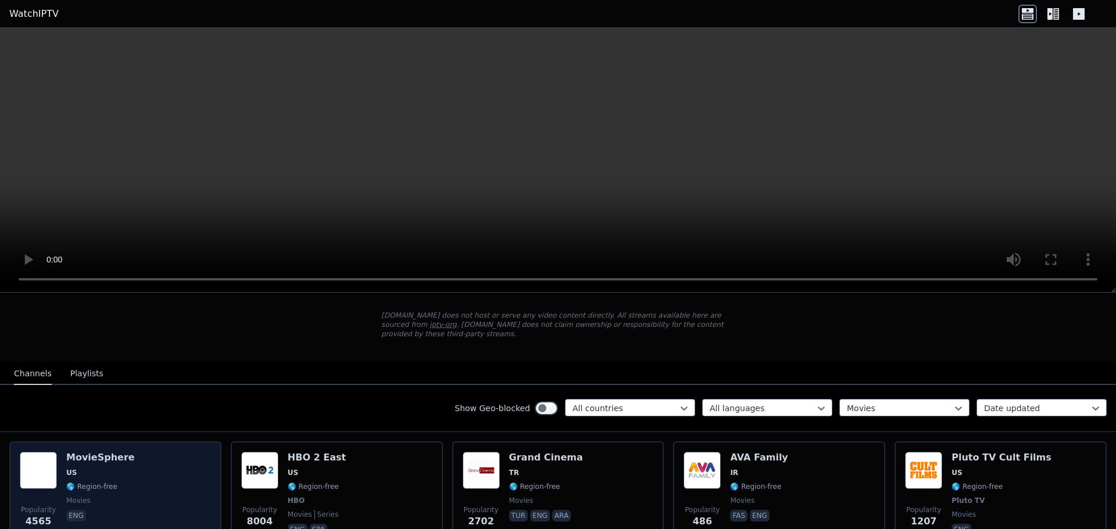
click at [157, 459] on div "Popularity 4565 MovieSphere US 🌎 Region-free movies eng" at bounding box center [115, 495] width 191 height 86
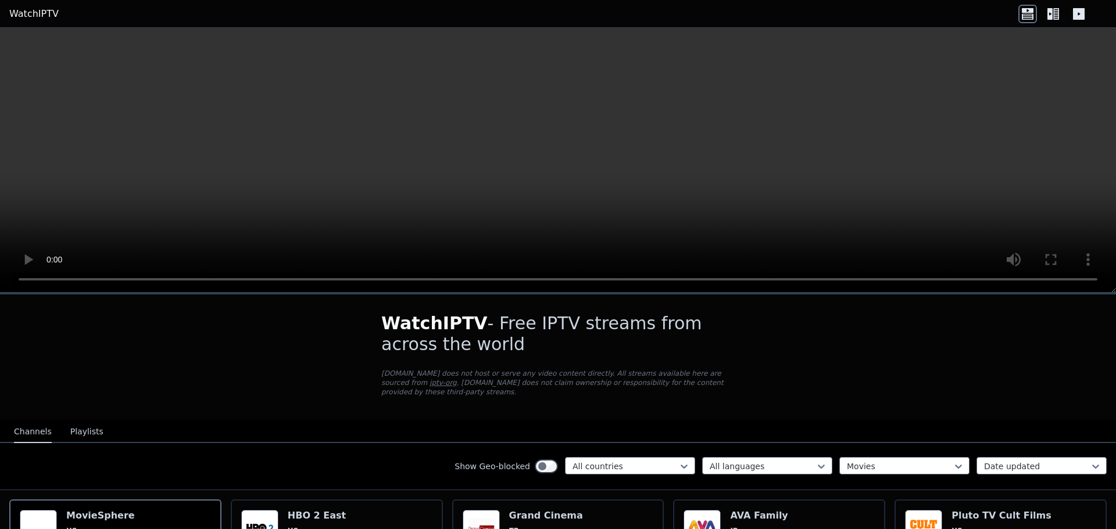
click at [1055, 17] on icon at bounding box center [1056, 14] width 6 height 12
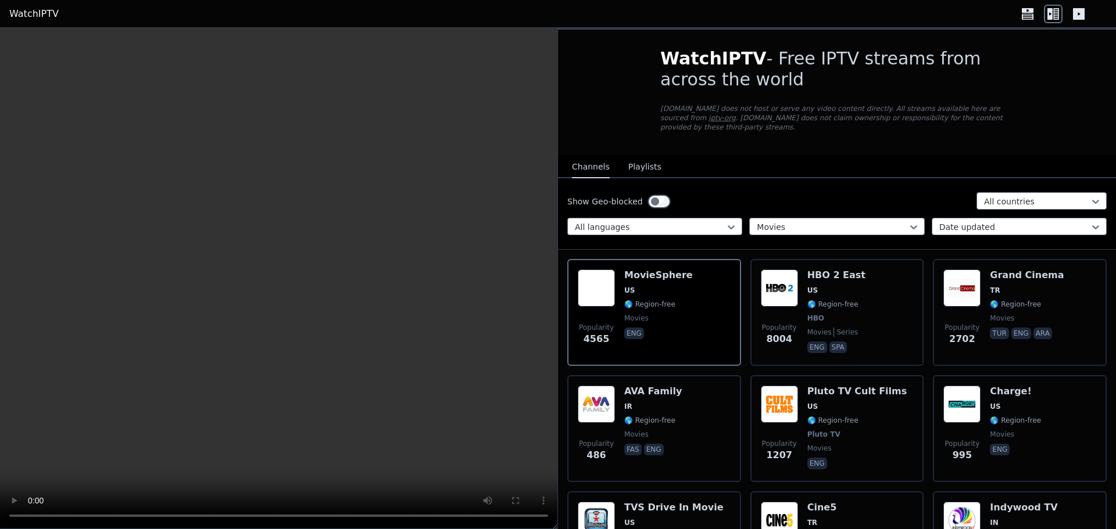
click at [1076, 18] on icon at bounding box center [1079, 14] width 12 height 12
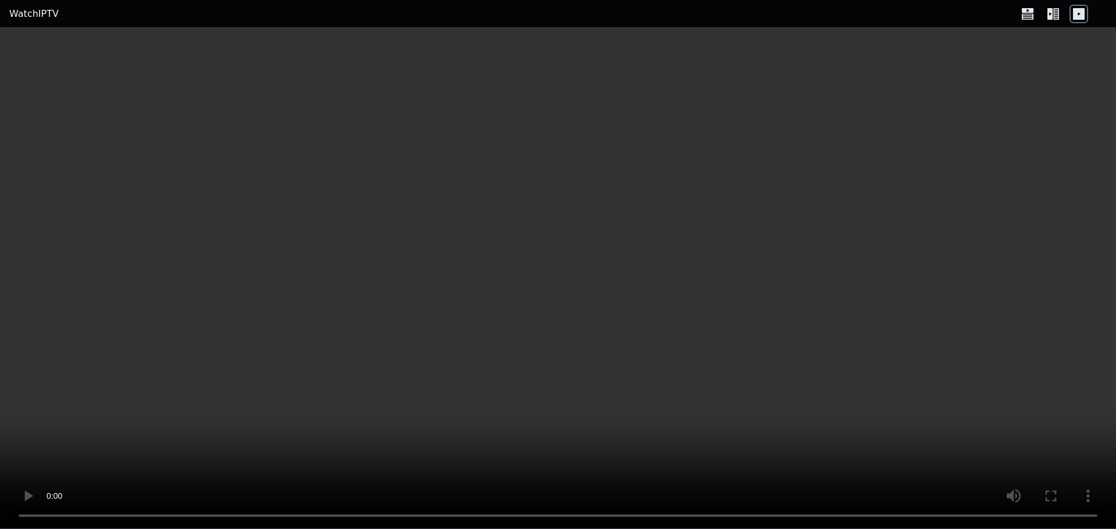
click at [1054, 18] on icon at bounding box center [1053, 14] width 19 height 19
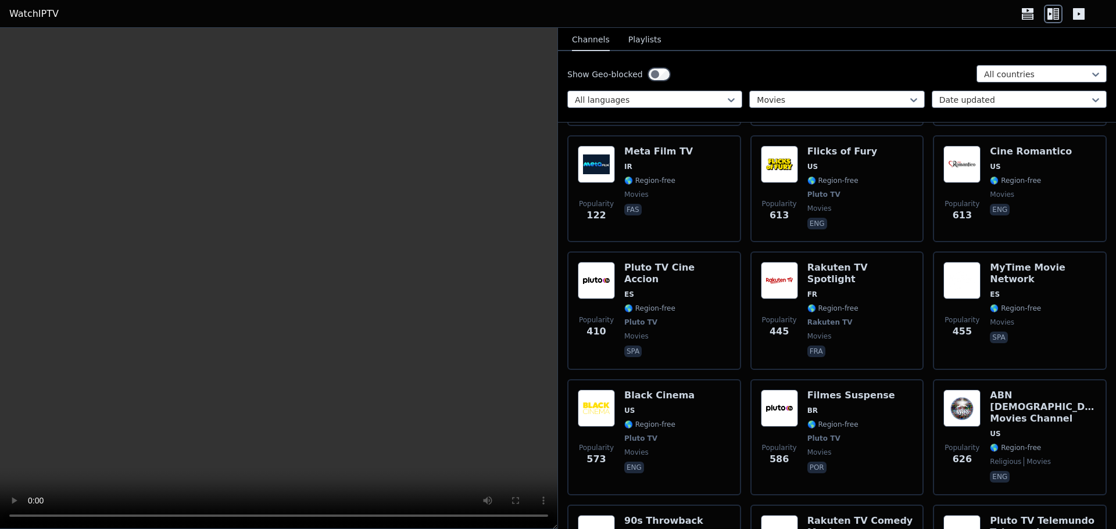
scroll to position [2150, 0]
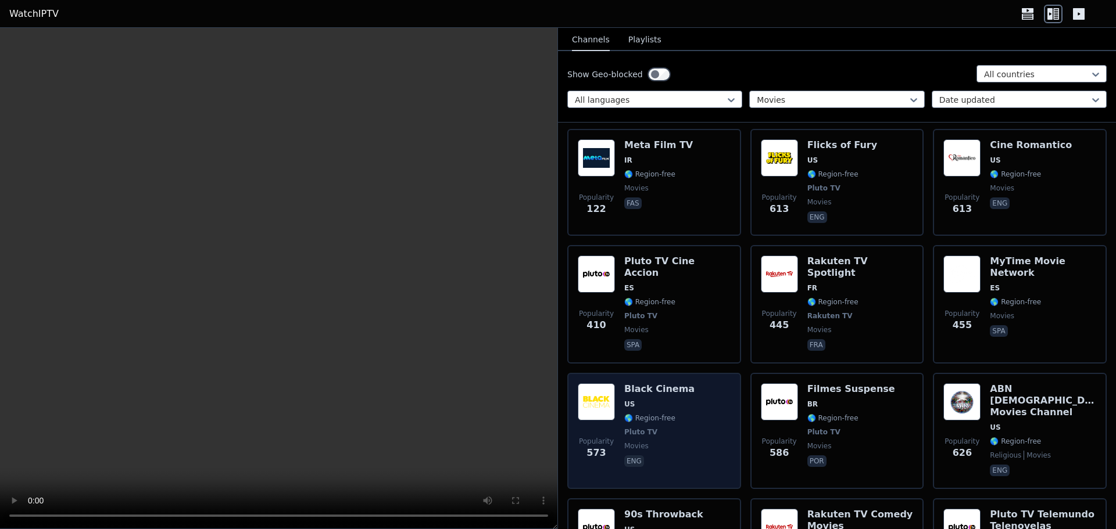
click at [692, 403] on div "Popularity 573 Black Cinema US 🌎 Region-free Pluto TV movies eng" at bounding box center [654, 431] width 153 height 95
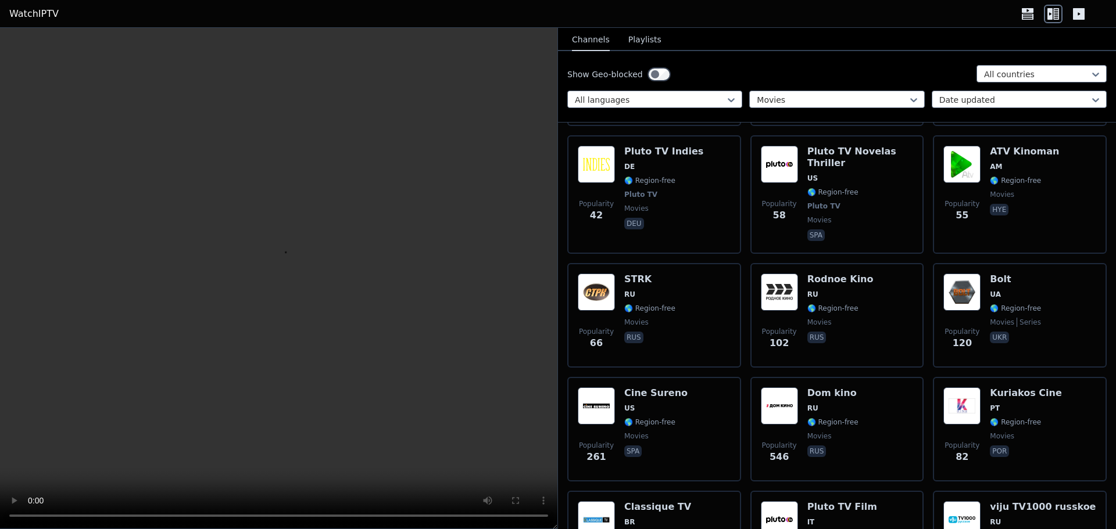
scroll to position [3603, 0]
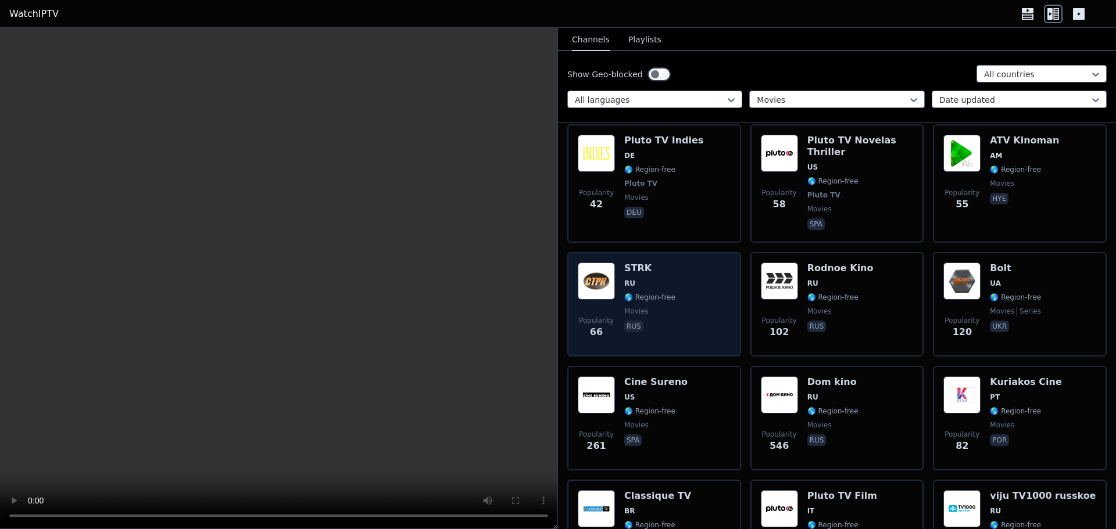
click at [688, 285] on div "Popularity 66 STRK RU 🌎 Region-free movies rus" at bounding box center [654, 305] width 153 height 84
click at [689, 293] on div "Popularity 66 STRK RU 🌎 Region-free movies rus" at bounding box center [654, 305] width 153 height 84
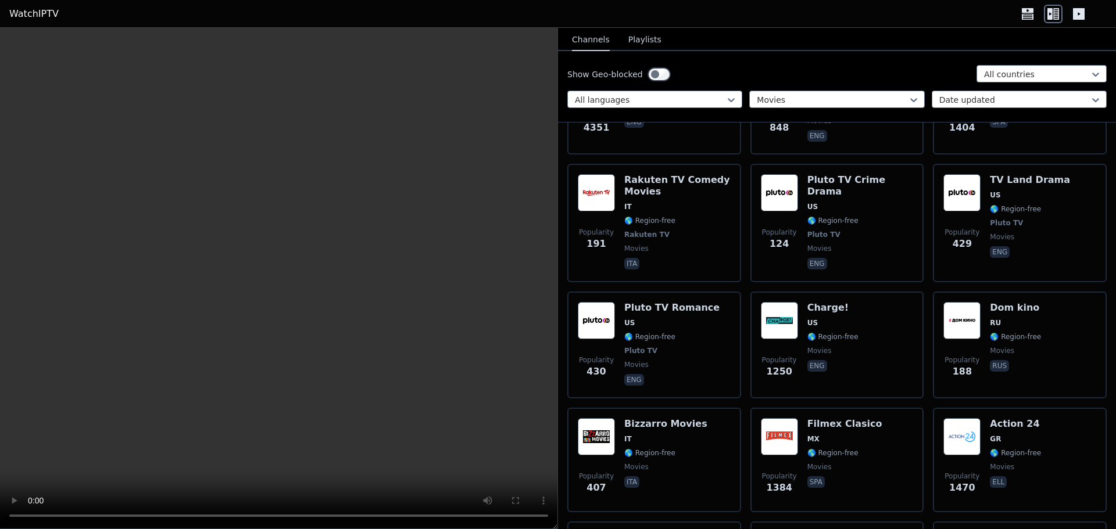
scroll to position [872, 0]
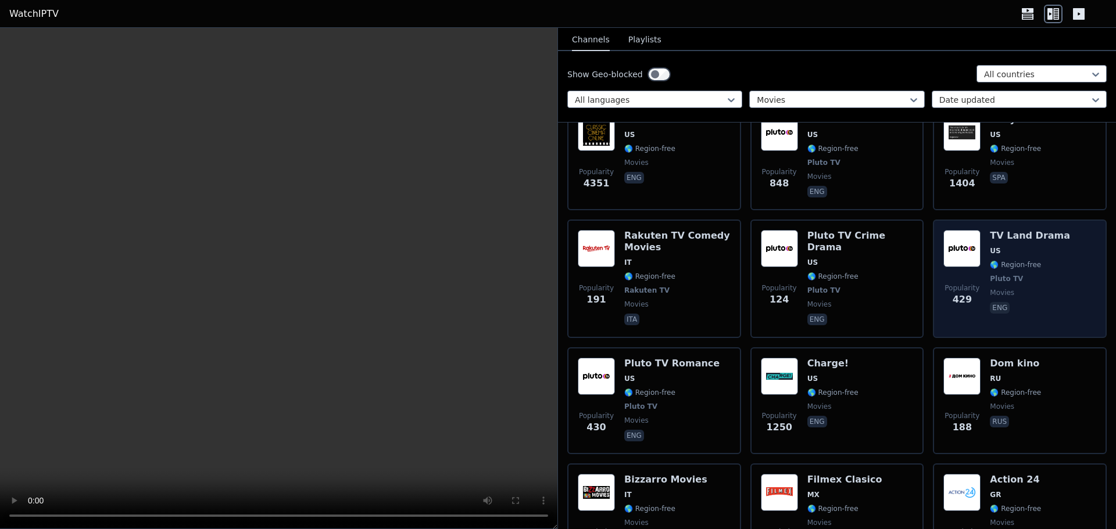
click at [1023, 260] on span "🌎 Region-free" at bounding box center [1015, 264] width 51 height 9
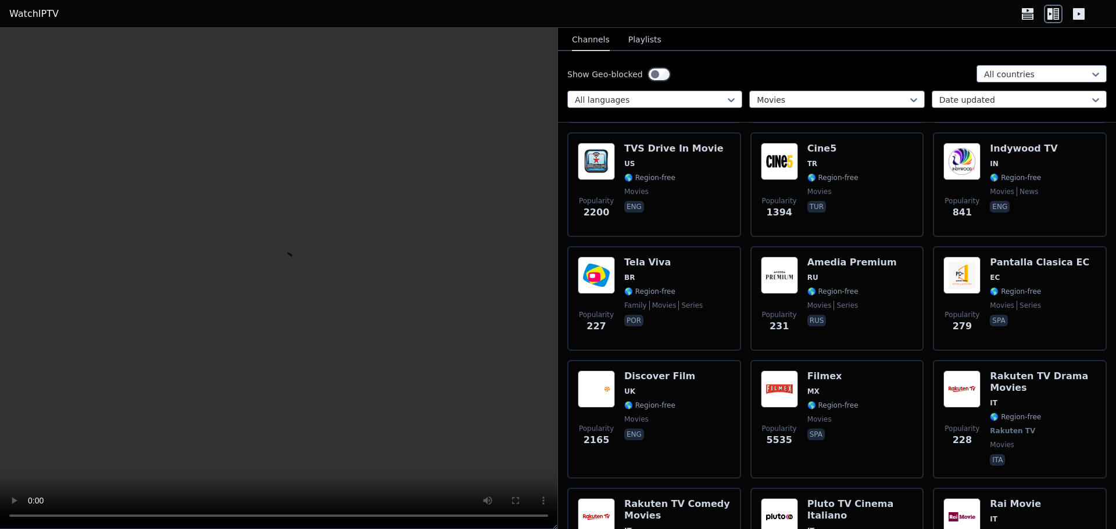
scroll to position [291, 0]
